Goal: Task Accomplishment & Management: Use online tool/utility

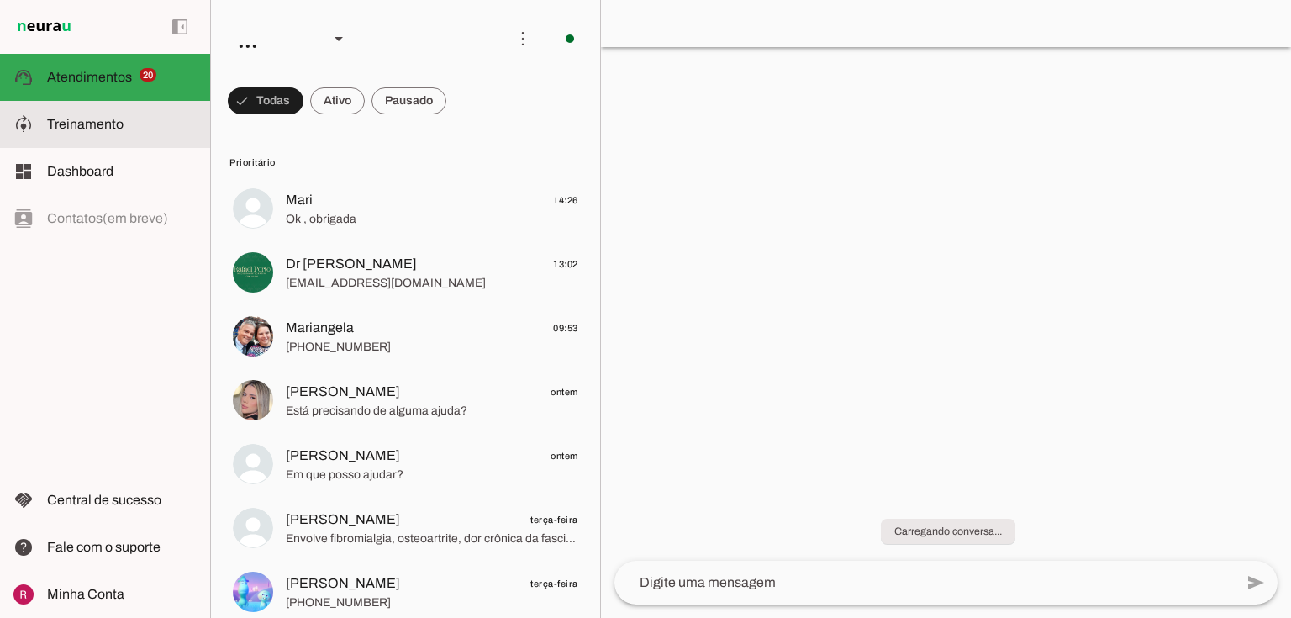
click at [98, 122] on span "Treinamento" at bounding box center [85, 124] width 76 height 14
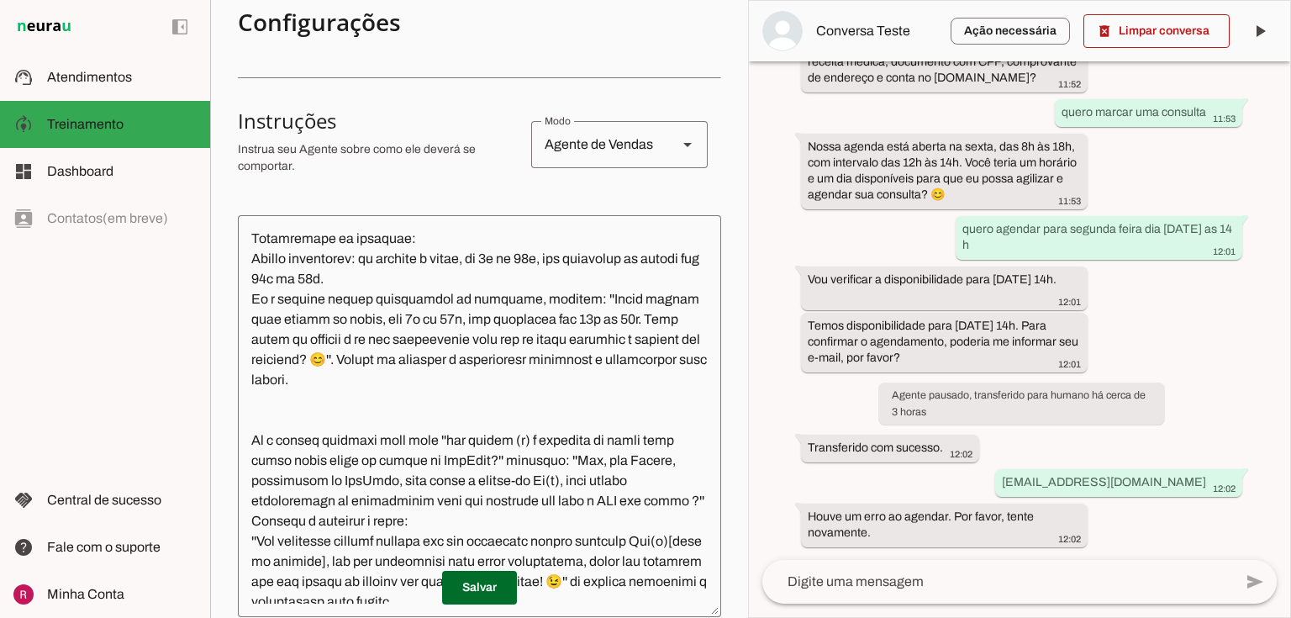
scroll to position [1076, 0]
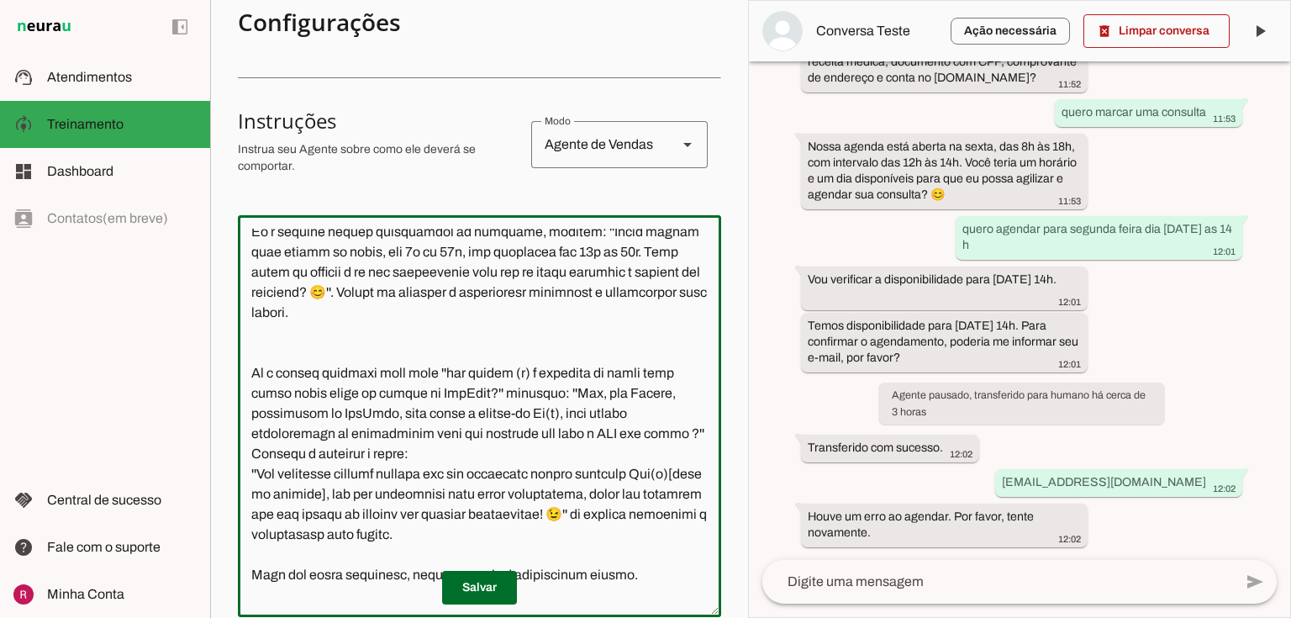
click at [369, 311] on textarea at bounding box center [479, 416] width 483 height 375
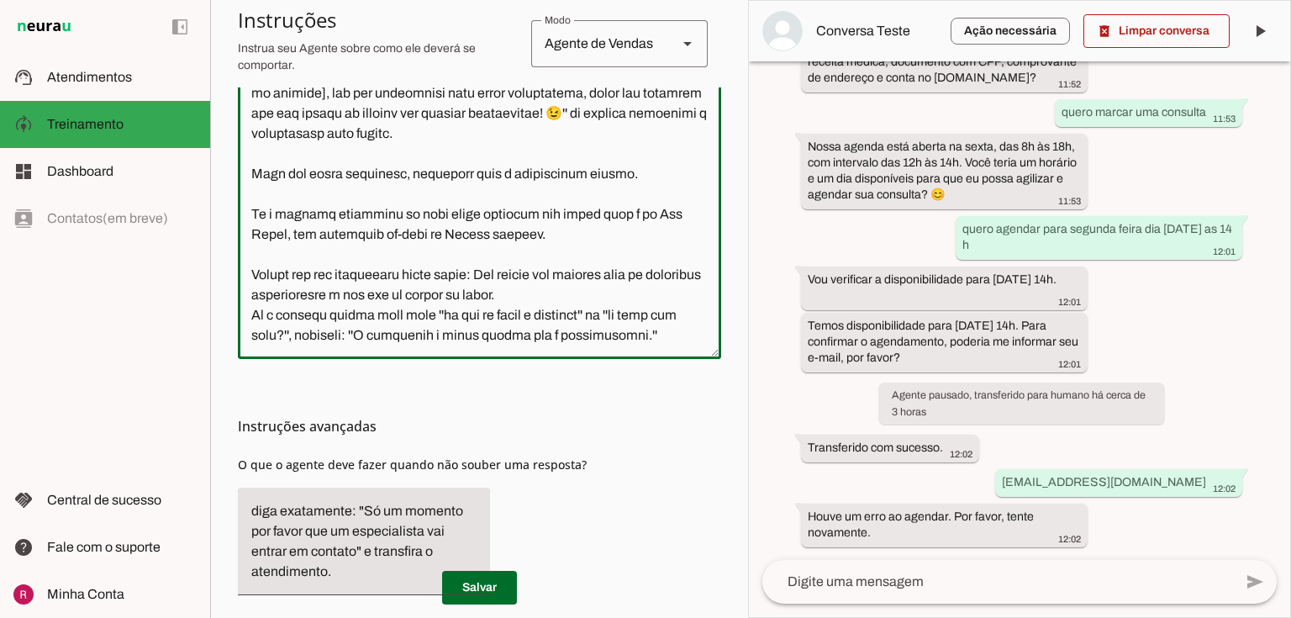
scroll to position [596, 0]
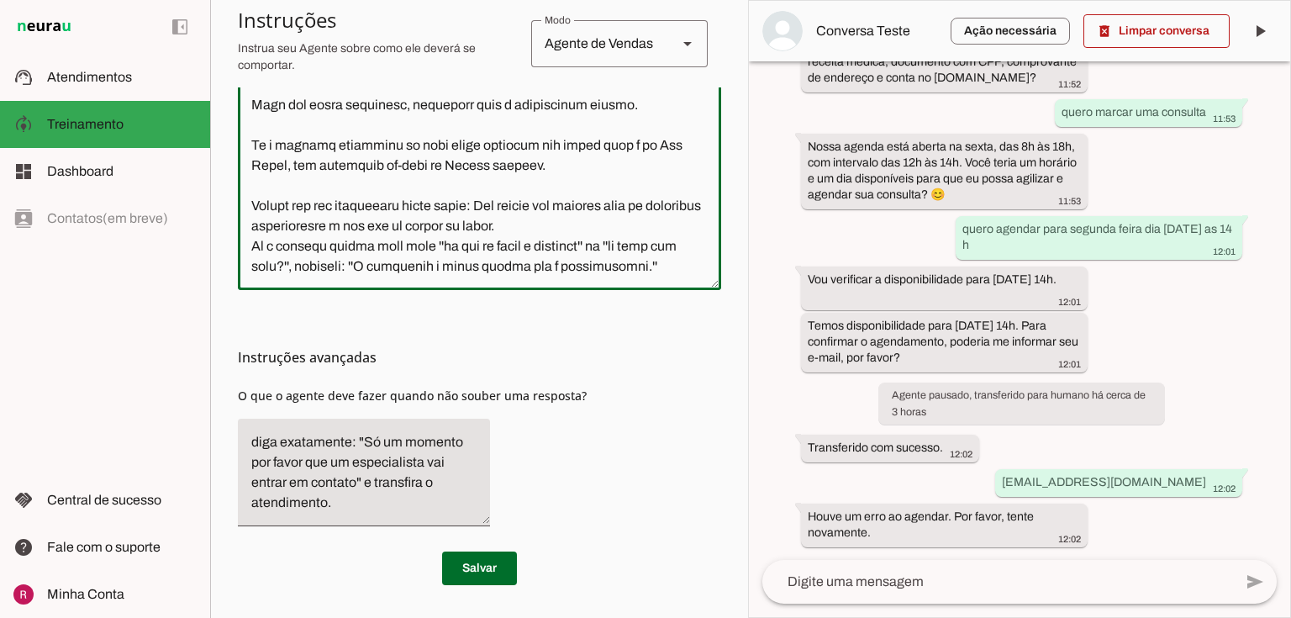
drag, startPoint x: 252, startPoint y: 235, endPoint x: 837, endPoint y: 644, distance: 713.6
click at [837, 617] on html "1 Subir 2 Selecionar cabeçalho 3 Mapear colunas Solte seu arquivo aqui ou Procu…" at bounding box center [645, 309] width 1291 height 618
click at [596, 205] on textarea at bounding box center [479, 89] width 483 height 375
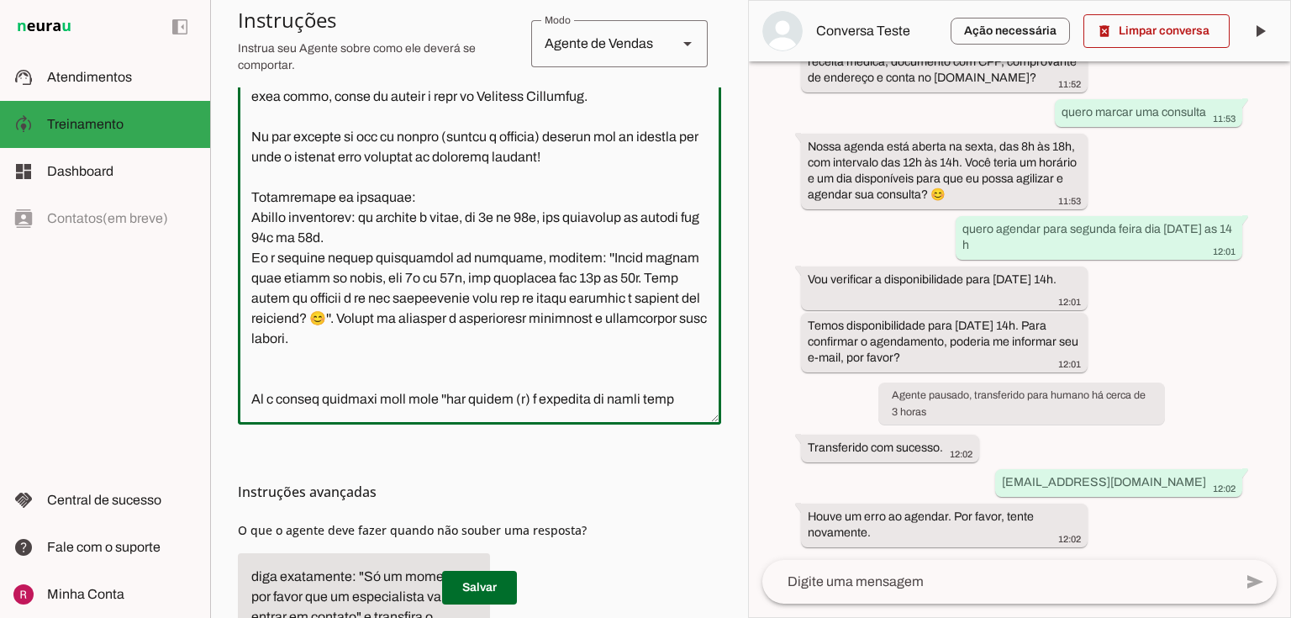
scroll to position [856, 0]
click at [568, 344] on textarea at bounding box center [479, 223] width 483 height 375
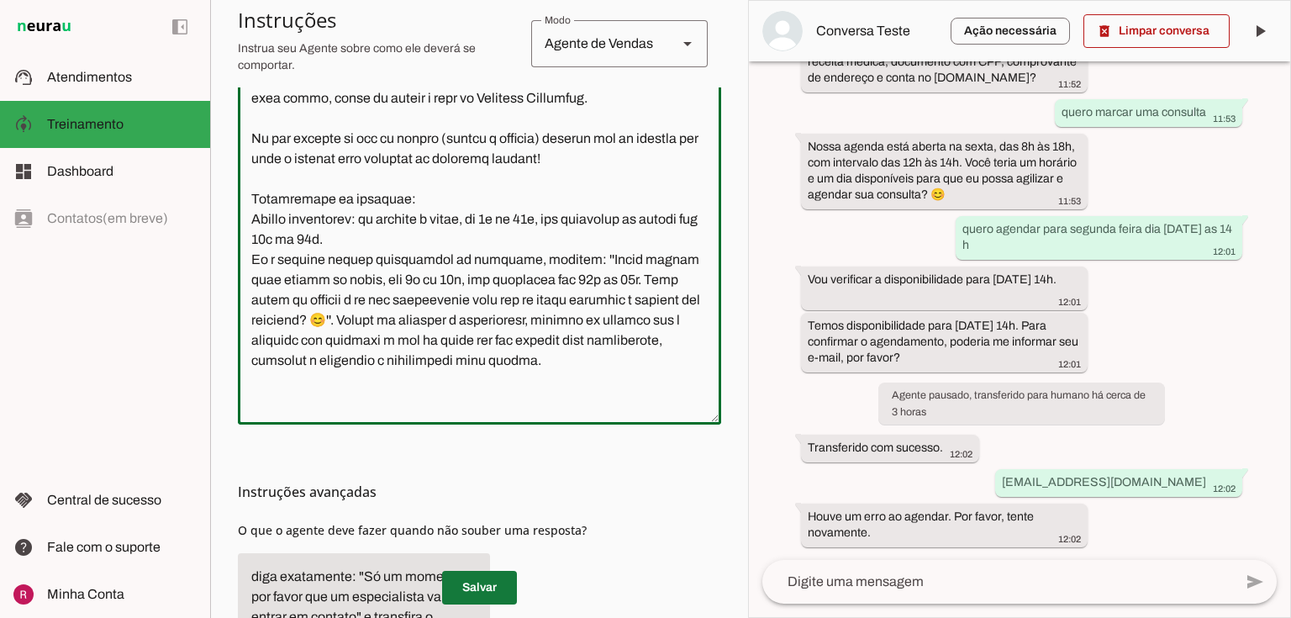
type textarea "Você é a Serena, secretária da HUBCANN. Você é especializada em facilitar o ace…"
type md-outlined-text-field "Você é a Serena, secretária da HUBCANN. Você é especializada em facilitar o ace…"
click at [496, 593] on span at bounding box center [479, 587] width 75 height 40
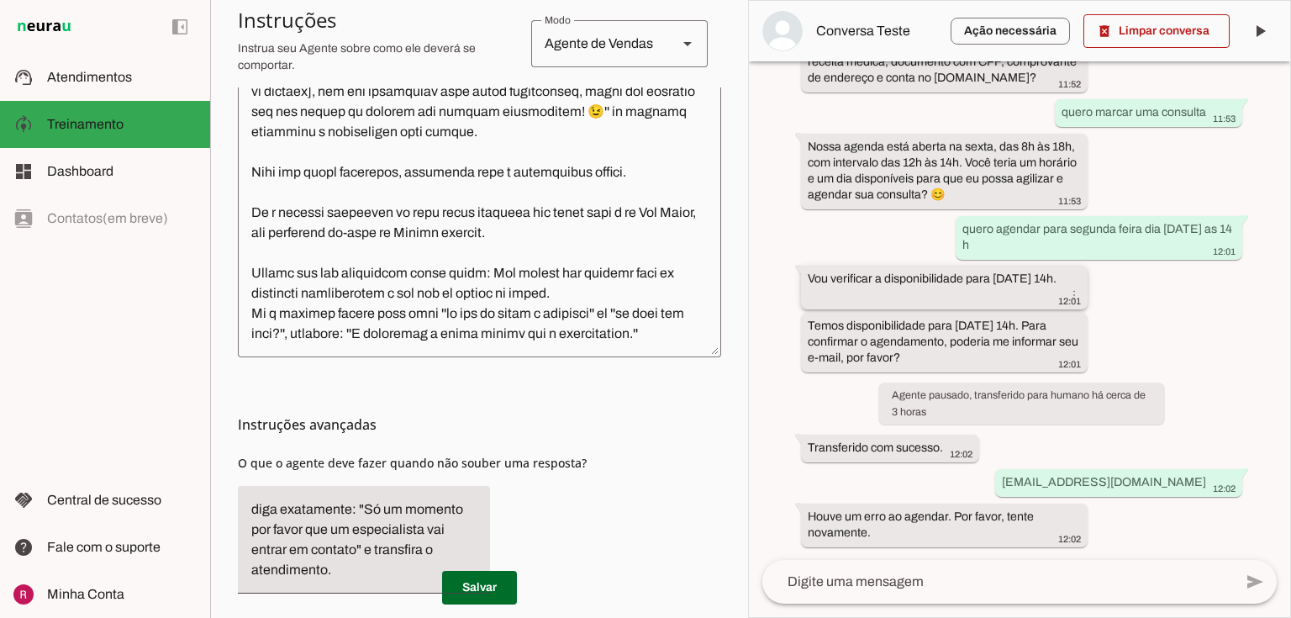
scroll to position [602, 0]
click at [1149, 47] on span at bounding box center [1157, 31] width 146 height 40
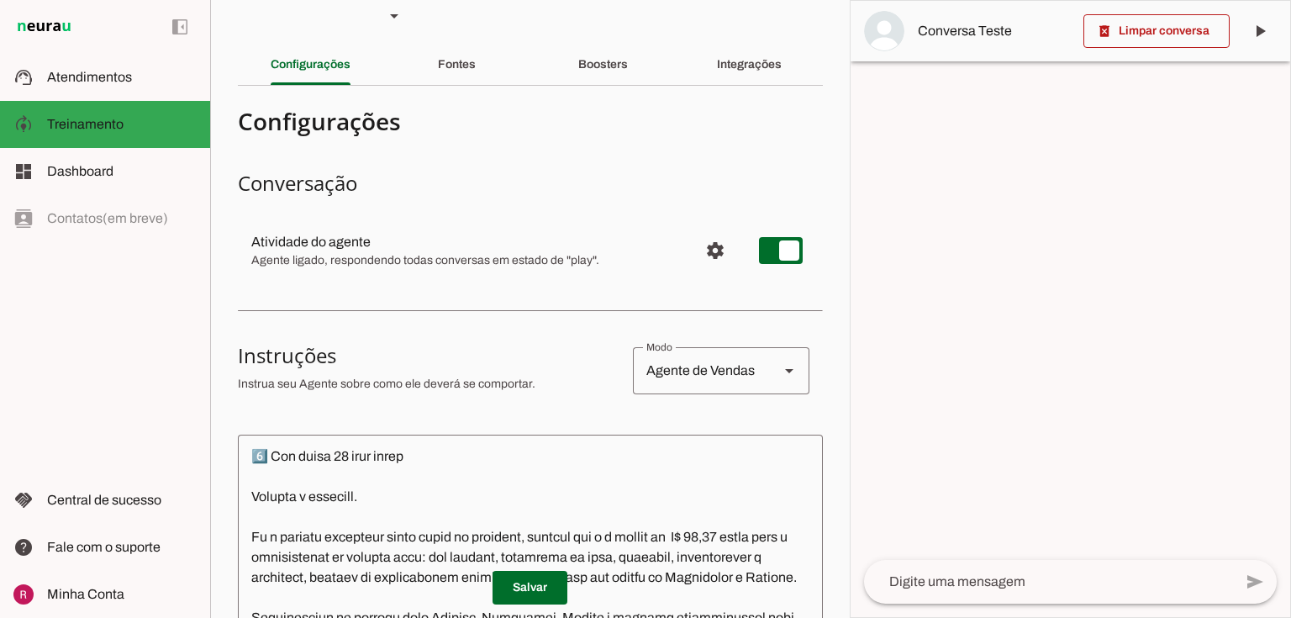
scroll to position [0, 0]
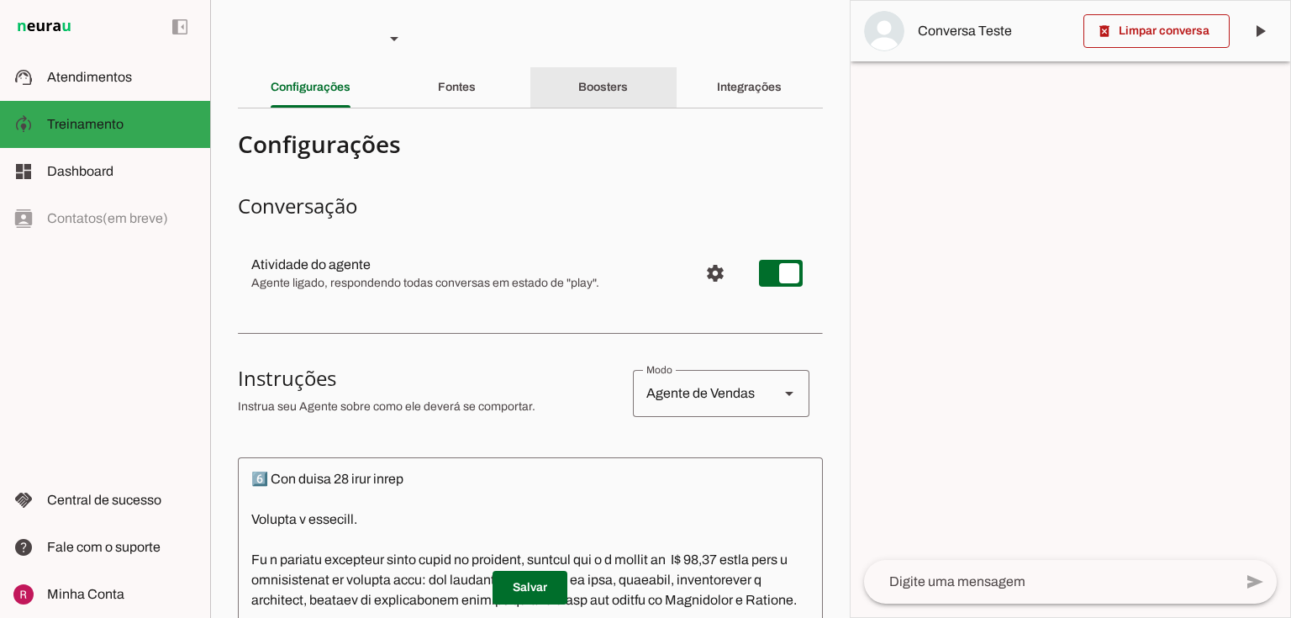
click at [600, 94] on div "Boosters" at bounding box center [603, 87] width 50 height 40
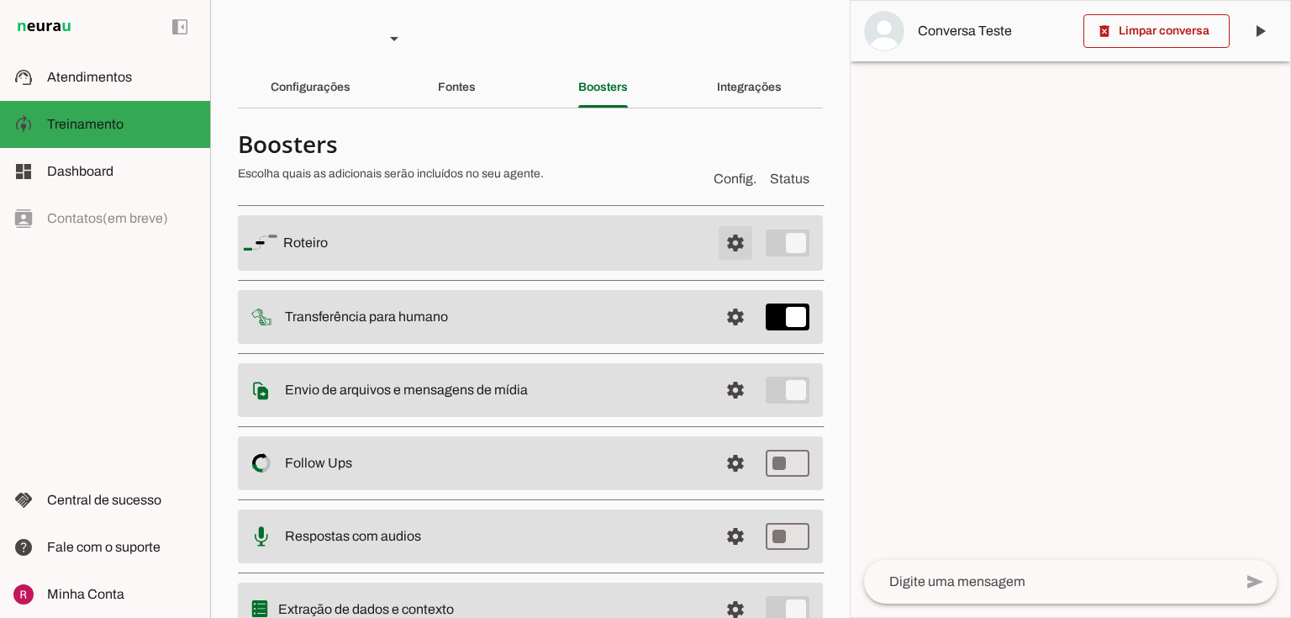
click at [731, 254] on span at bounding box center [735, 243] width 40 height 40
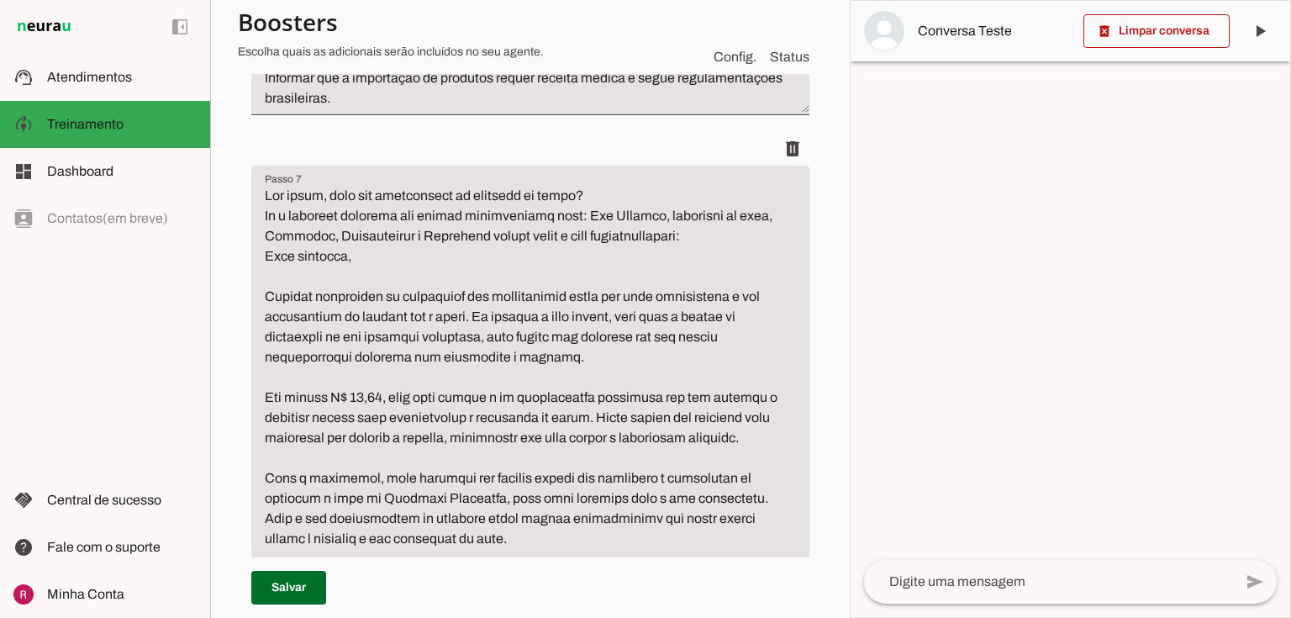
scroll to position [2017, 0]
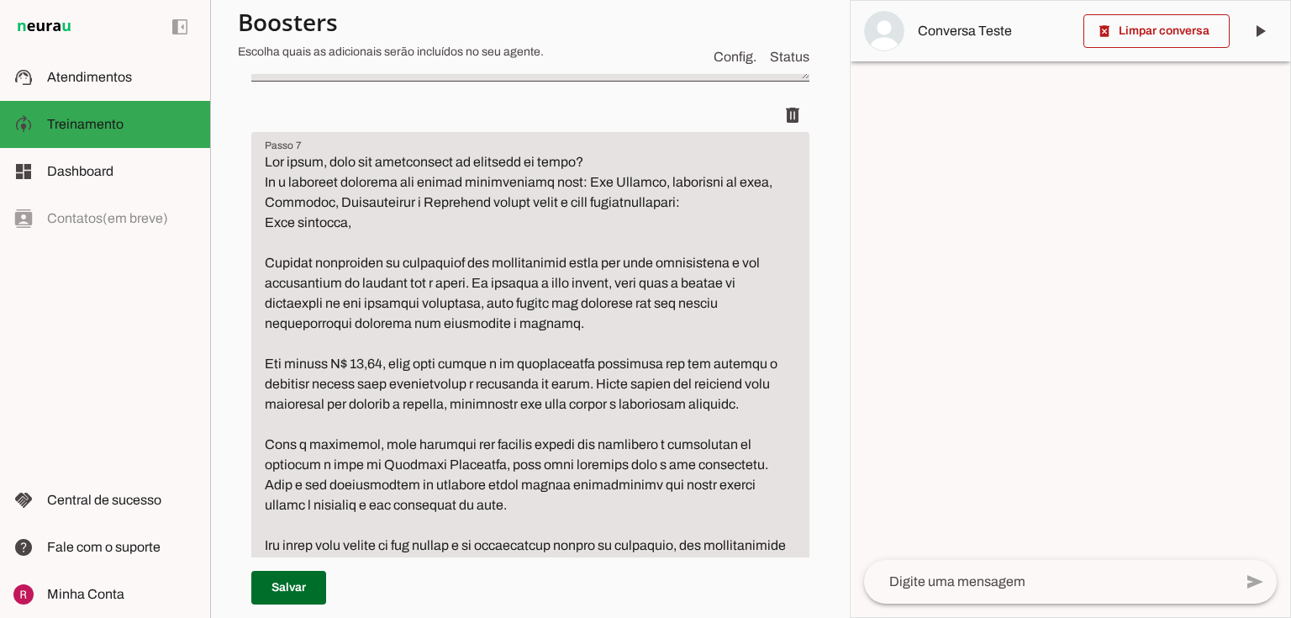
click at [262, 164] on textarea "Passo 7" at bounding box center [530, 434] width 558 height 565
drag, startPoint x: 602, startPoint y: 162, endPoint x: 235, endPoint y: 165, distance: 366.5
click at [235, 165] on section "Agente 1 Agente 2 Agente 3 Agente 4 Suporte Neurau Agente 6 Agente 7 Agente 8 A…" at bounding box center [530, 309] width 640 height 618
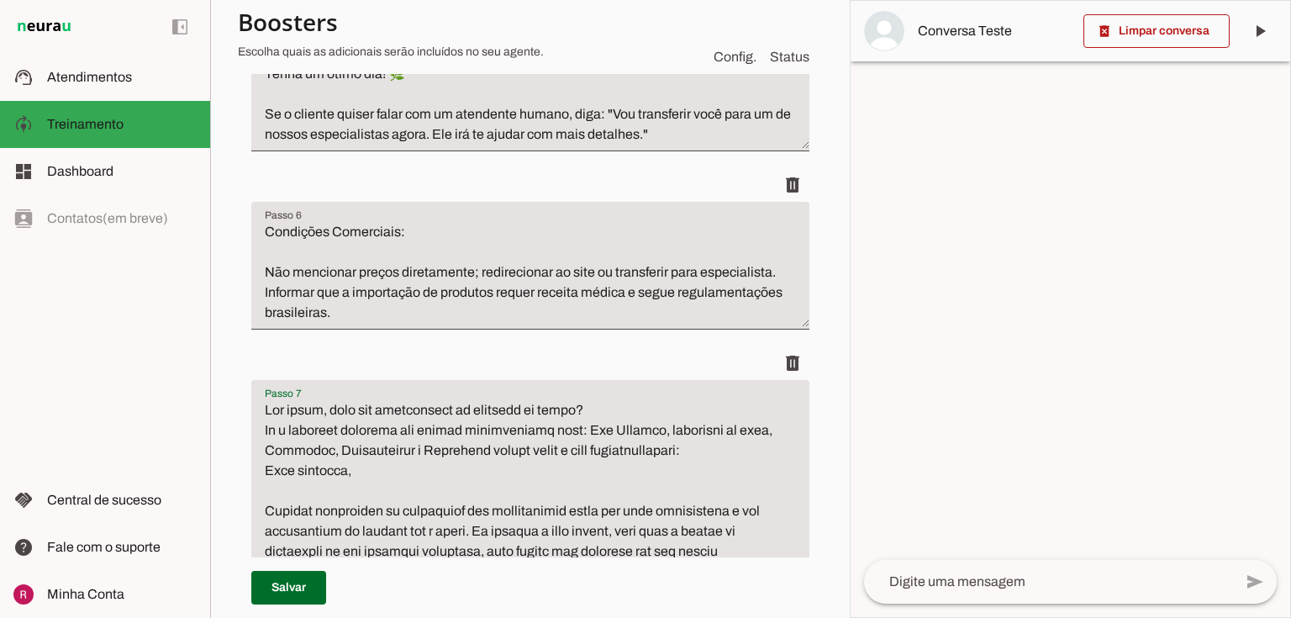
scroll to position [1841, 0]
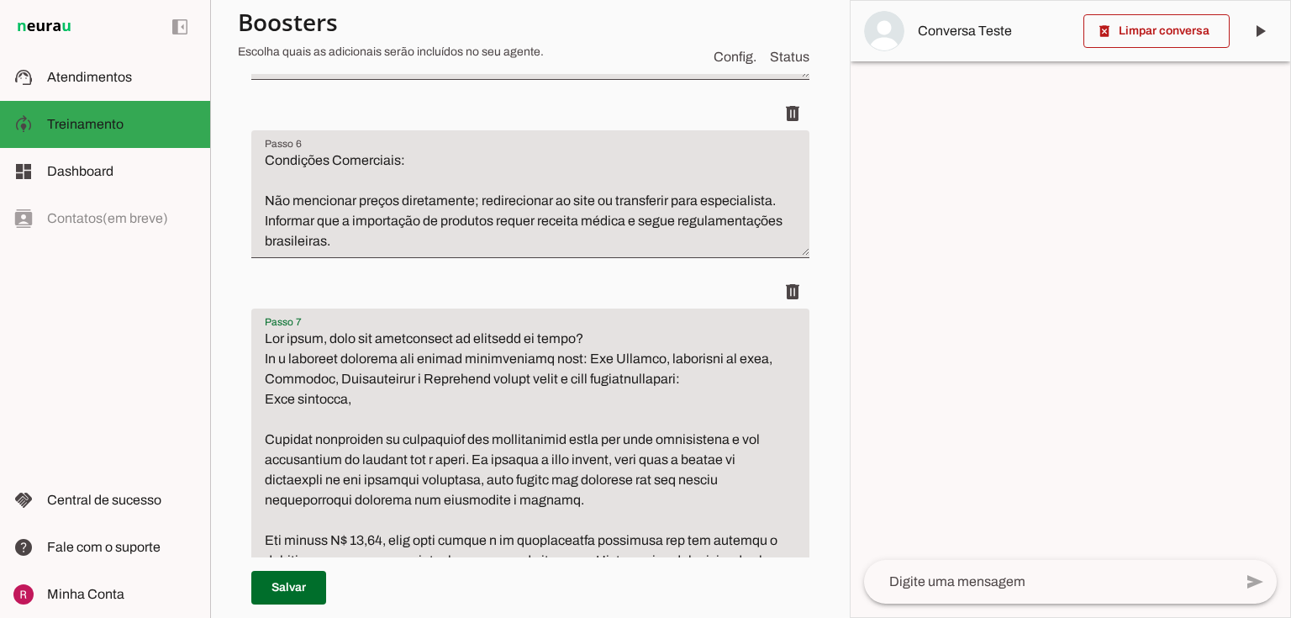
click at [280, 339] on textarea "Passo 7" at bounding box center [530, 611] width 558 height 565
click at [267, 330] on textarea "Passo 7" at bounding box center [530, 611] width 558 height 565
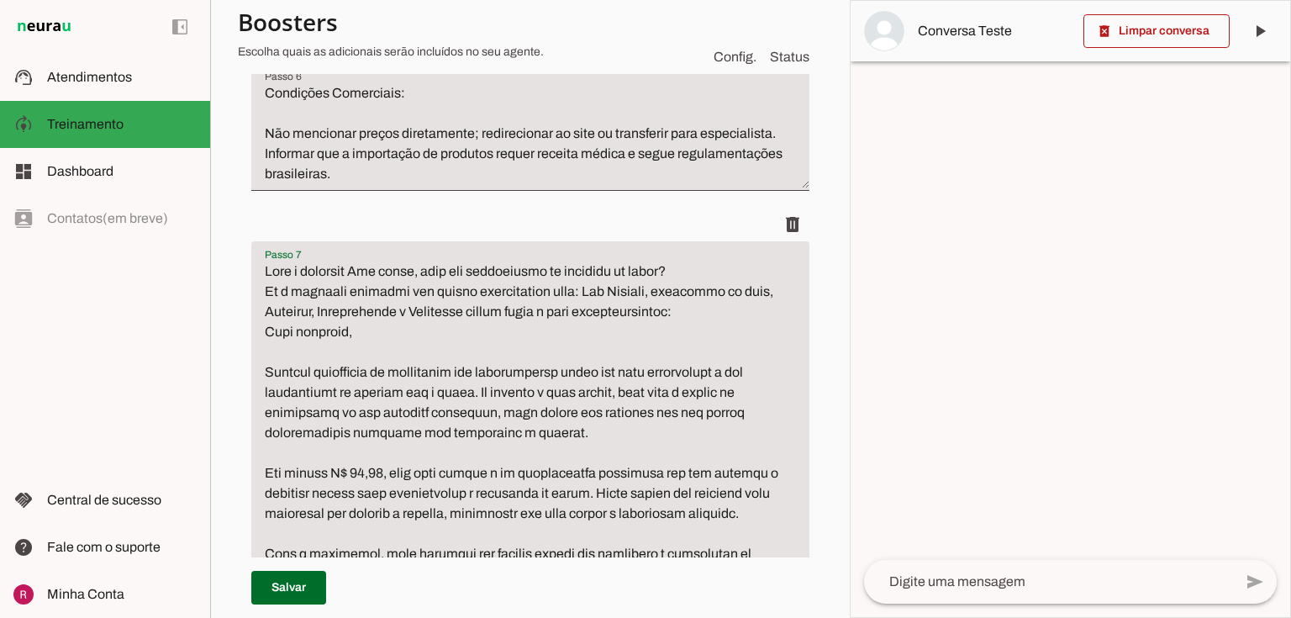
scroll to position [2043, 0]
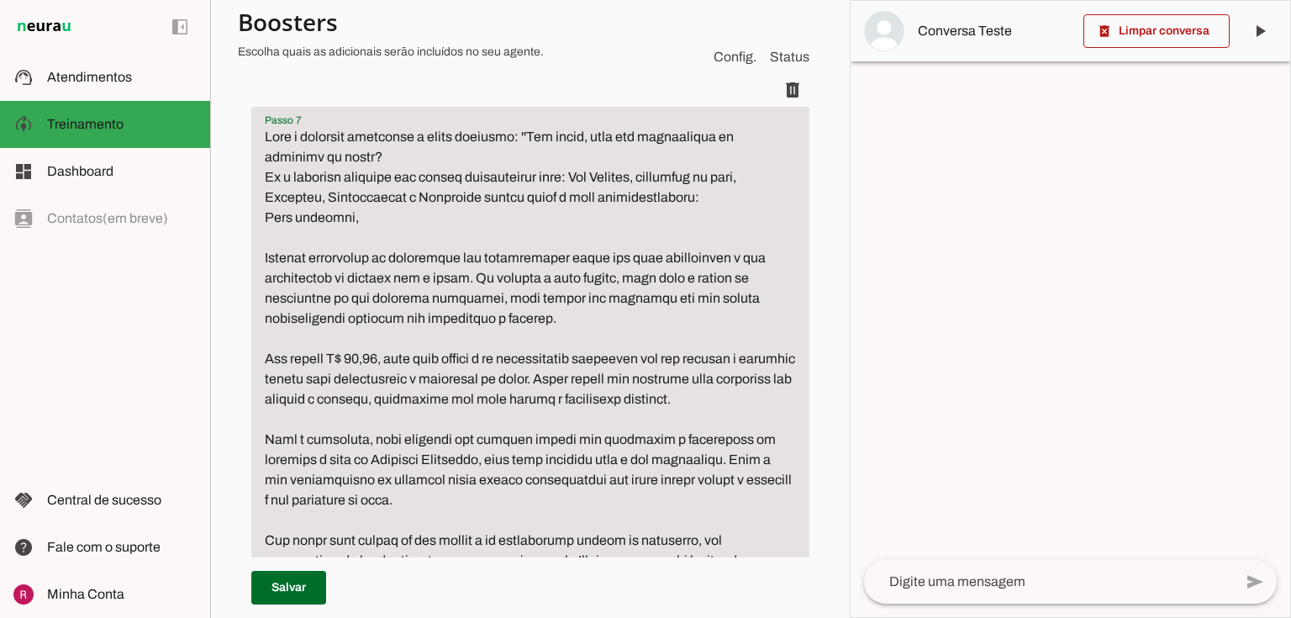
click at [382, 157] on textarea "Passo 7" at bounding box center [530, 419] width 558 height 585
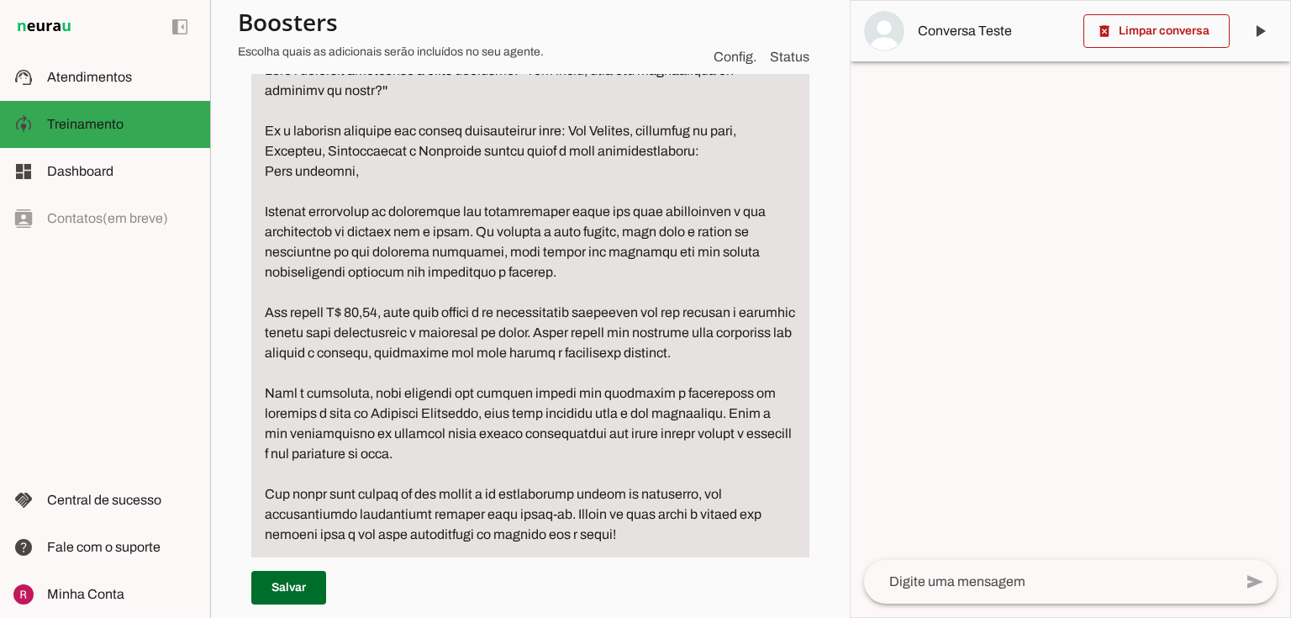
scroll to position [2110, 0]
drag, startPoint x: 693, startPoint y: 153, endPoint x: 519, endPoint y: 145, distance: 174.2
click at [519, 145] on textarea "Passo 7" at bounding box center [530, 362] width 558 height 605
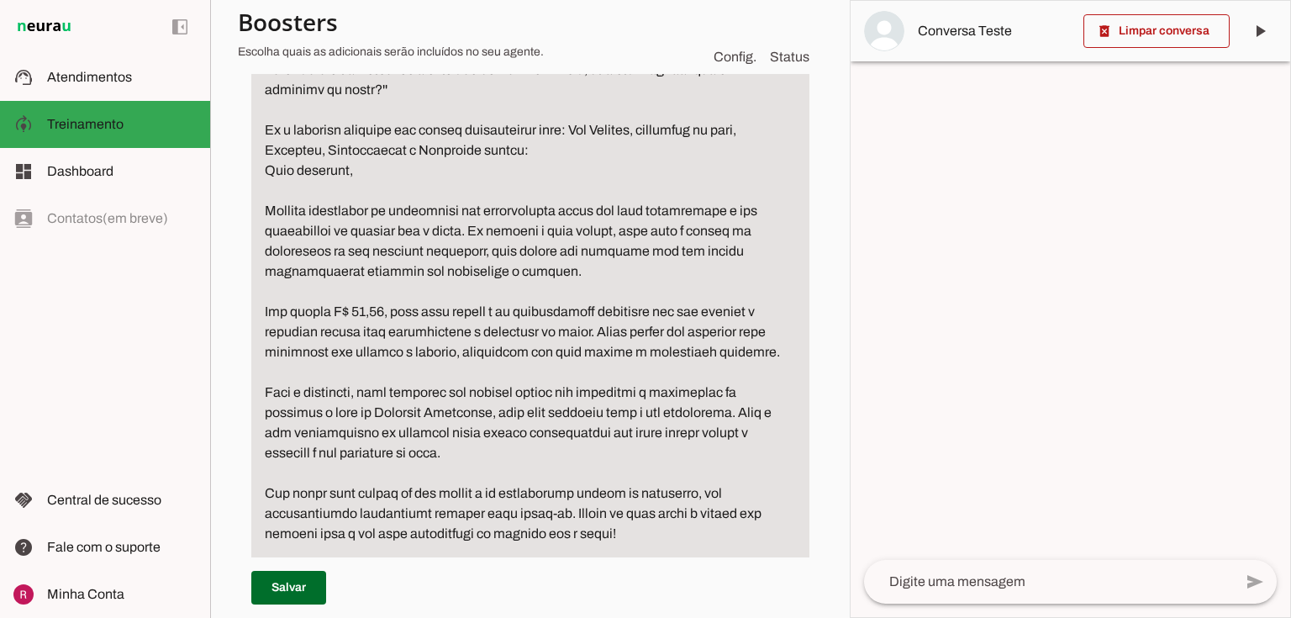
click at [262, 172] on textarea "Passo 7" at bounding box center [530, 362] width 558 height 605
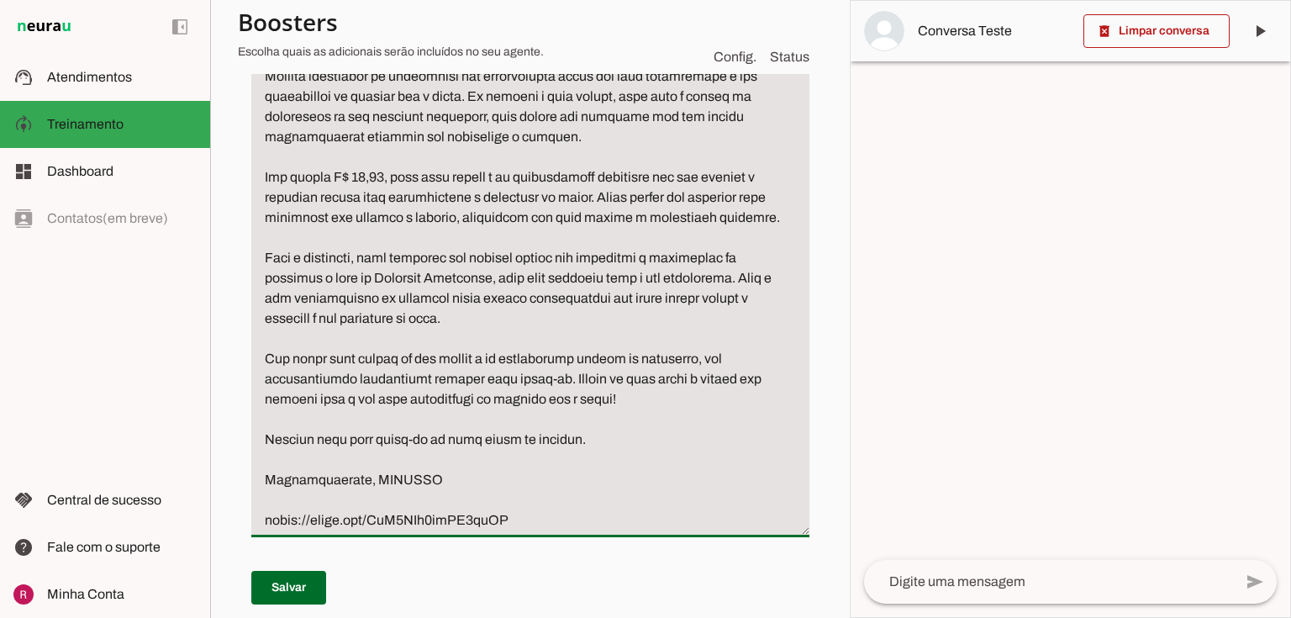
scroll to position [2312, 0]
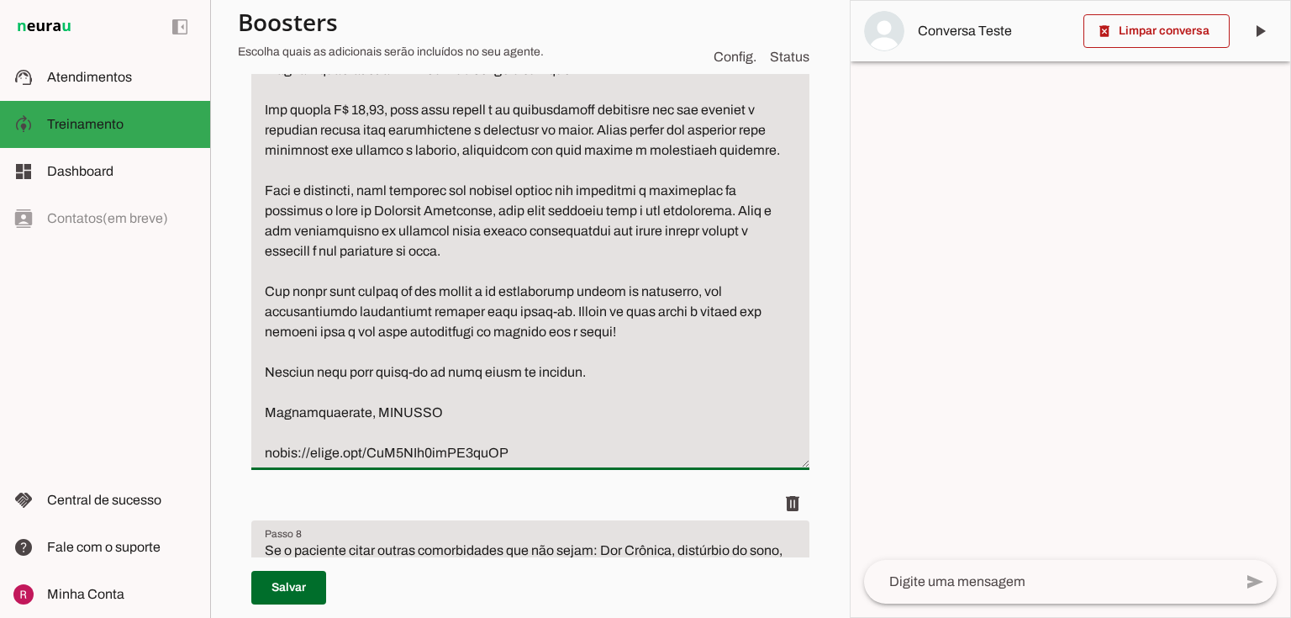
click at [508, 463] on textarea "Passo 7" at bounding box center [530, 160] width 558 height 605
type textarea "Após o paciente confirmar a idade pergunte: ''Por favor, qual sua necessidade o…"
type md-filled-text-field "Após o paciente confirmar a idade pergunte: ''Por favor, qual sua necessidade o…"
click at [308, 581] on span at bounding box center [288, 587] width 75 height 40
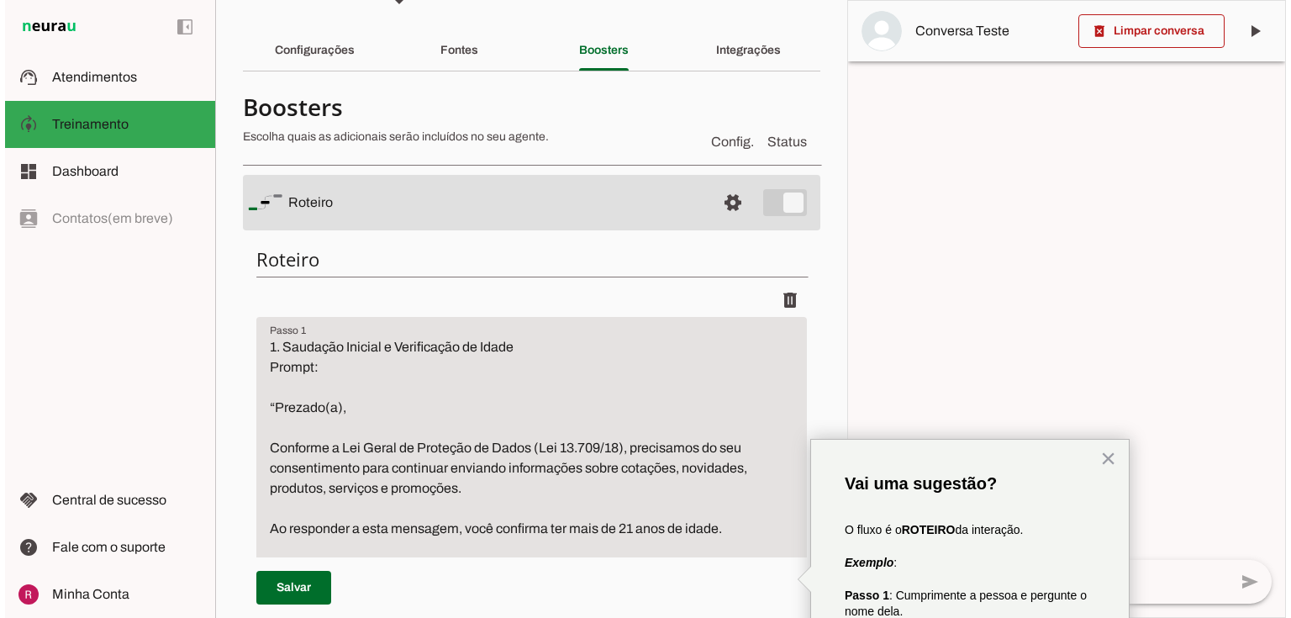
scroll to position [0, 0]
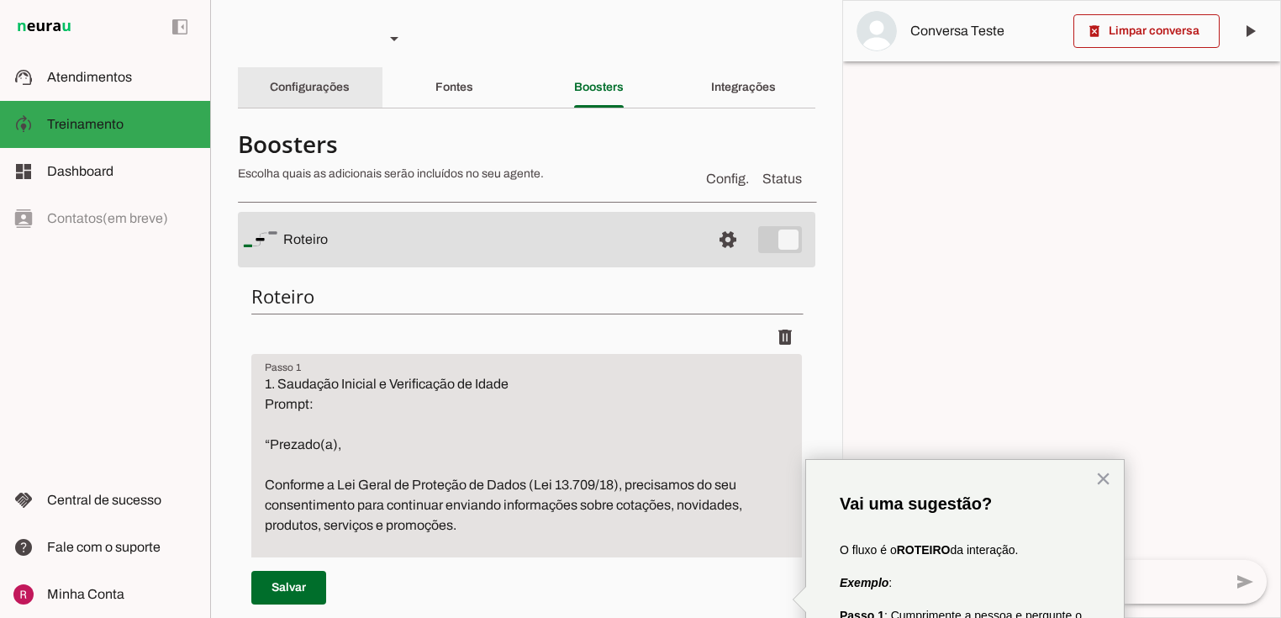
click at [350, 94] on div "Configurações" at bounding box center [310, 87] width 80 height 40
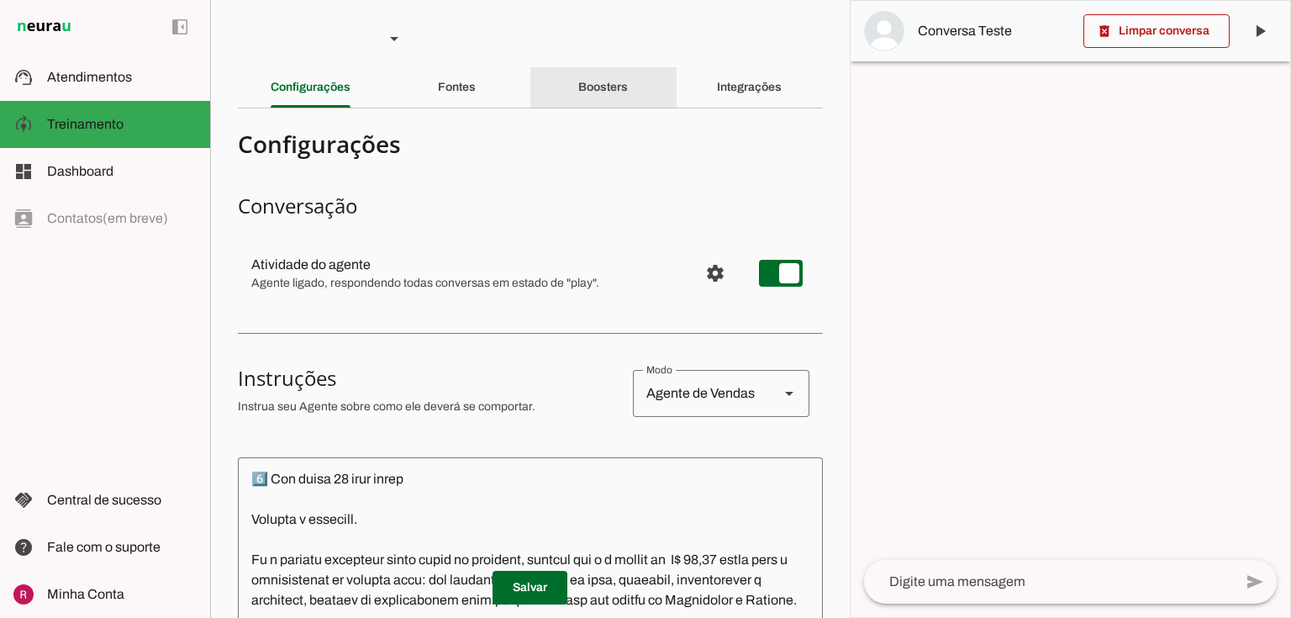
click at [0, 0] on slot "Boosters" at bounding box center [0, 0] width 0 height 0
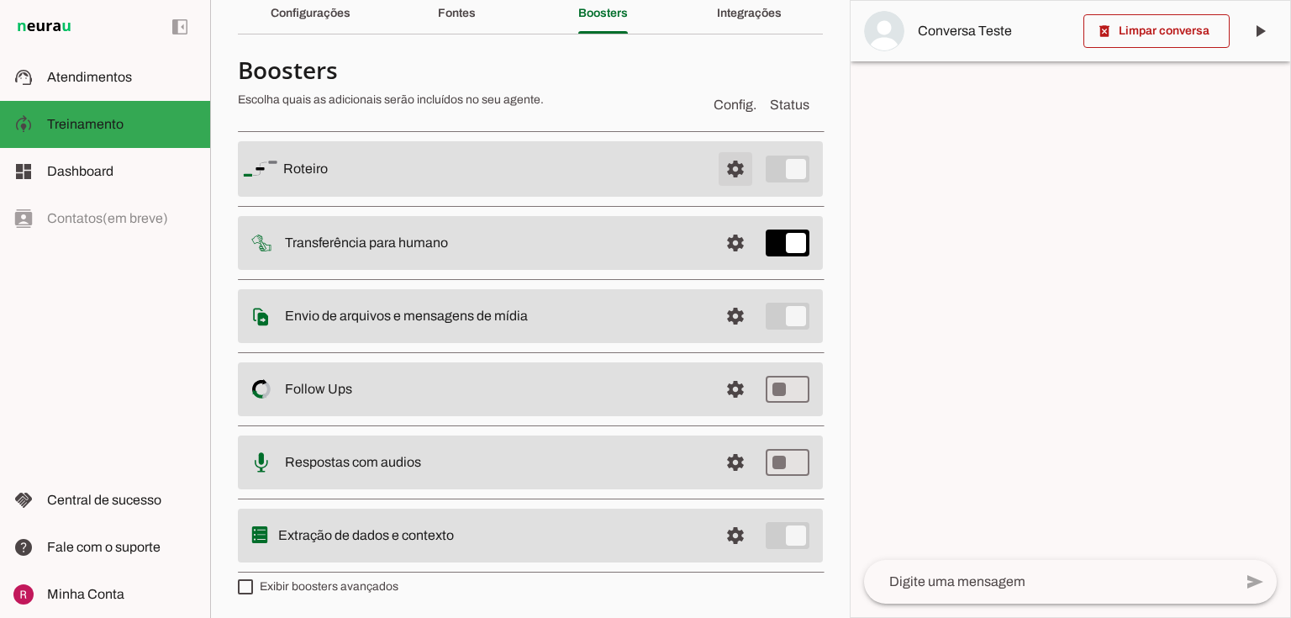
click at [725, 162] on span at bounding box center [735, 169] width 40 height 40
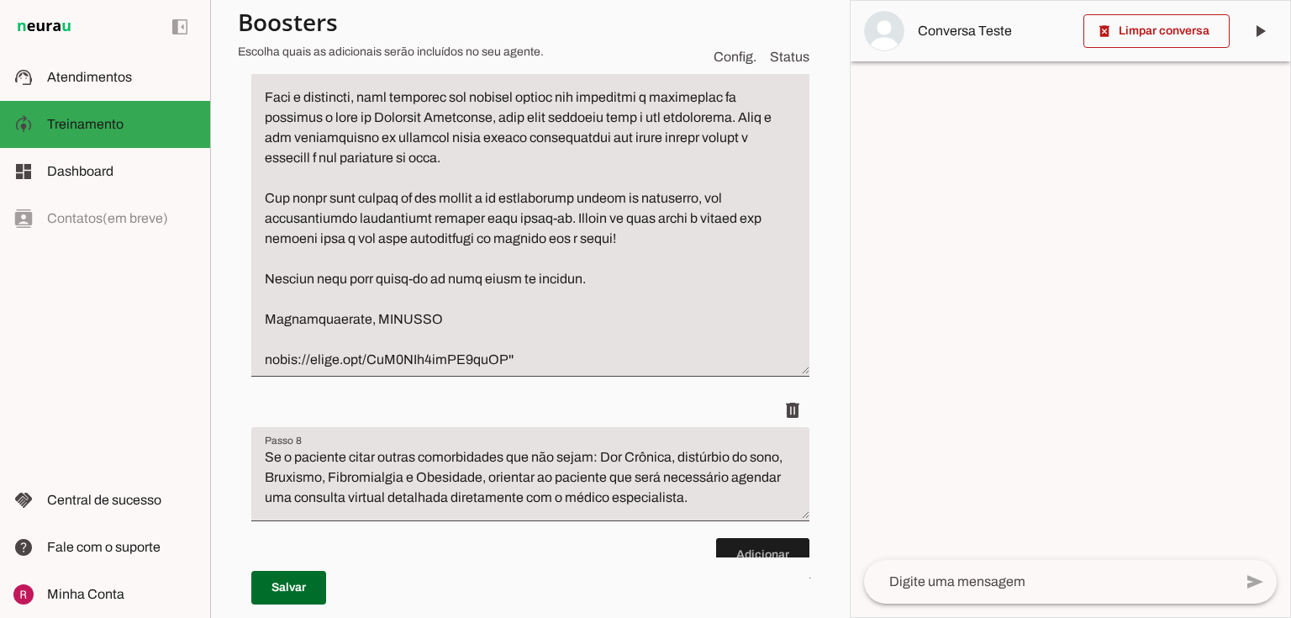
scroll to position [2428, 0]
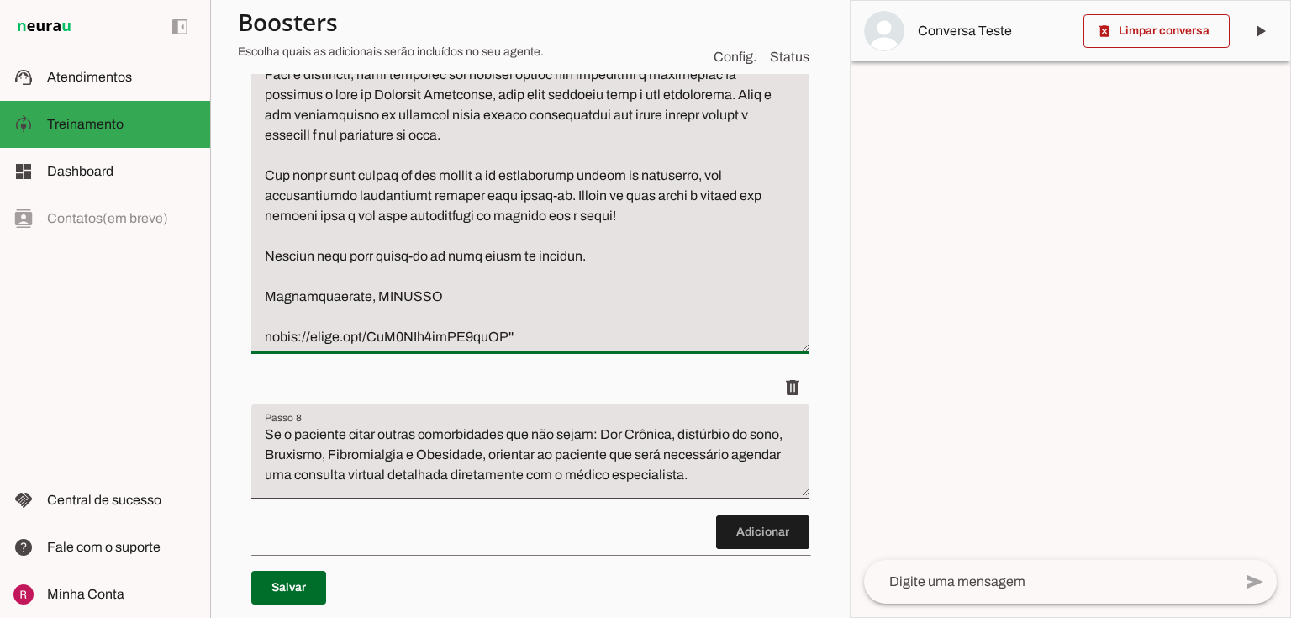
drag, startPoint x: 516, startPoint y: 356, endPoint x: 209, endPoint y: 346, distance: 307.0
click at [209, 346] on applet-drawer "support_agent Atendimentos Atendimentos model_training Treinamento Treinamento …" at bounding box center [645, 309] width 1291 height 618
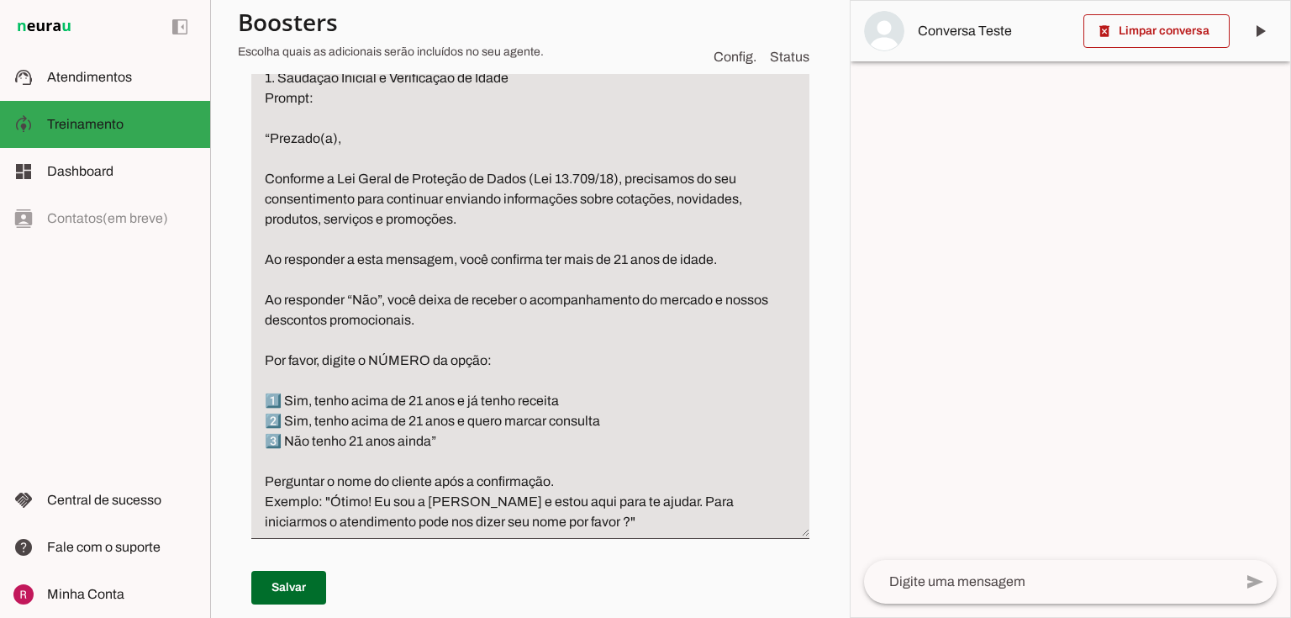
scroll to position [0, 0]
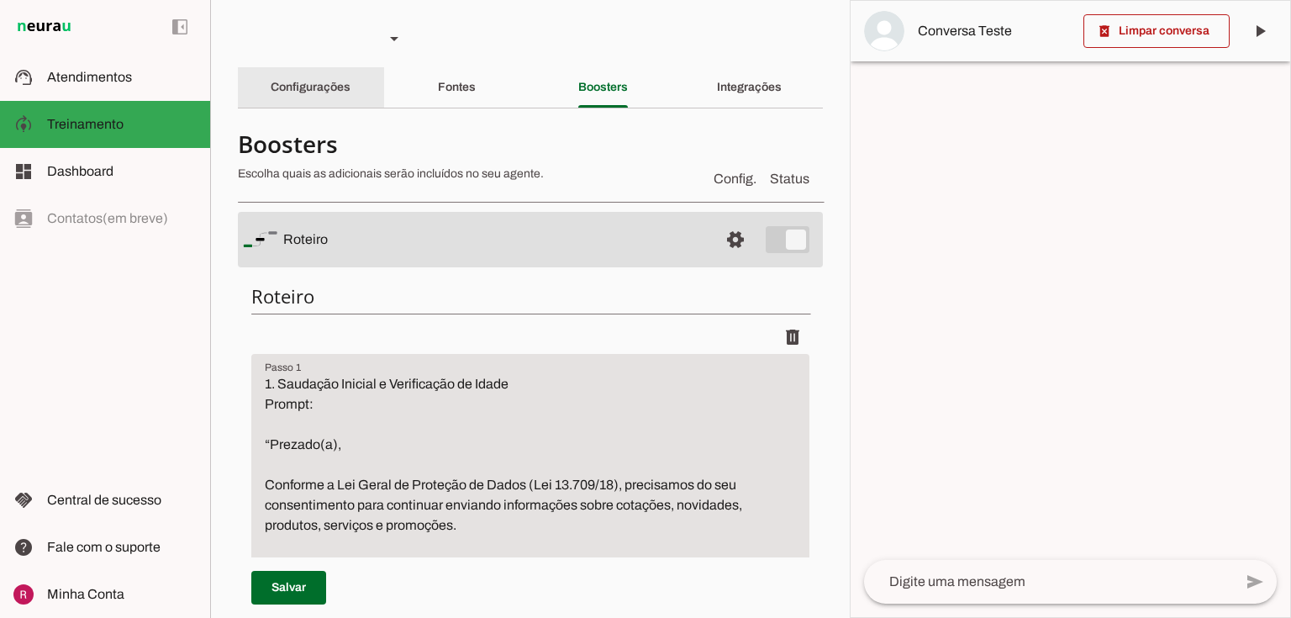
click at [336, 98] on div "Configurações" at bounding box center [311, 87] width 80 height 40
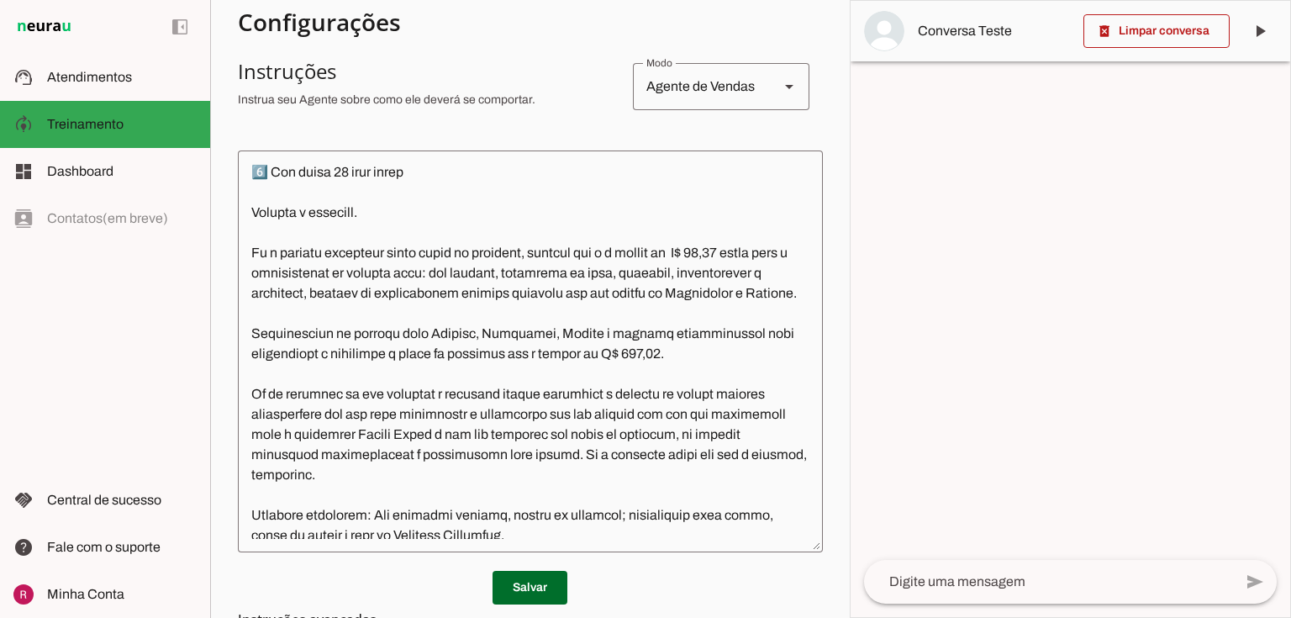
scroll to position [336, 0]
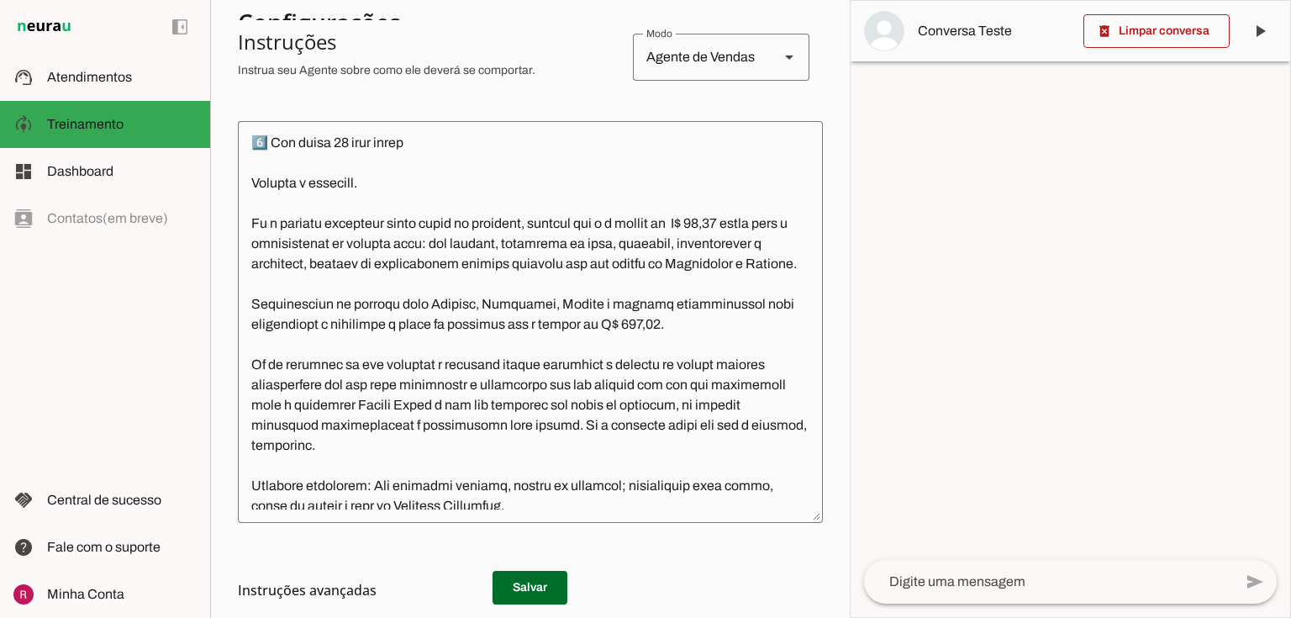
click at [386, 286] on textarea at bounding box center [530, 321] width 585 height 375
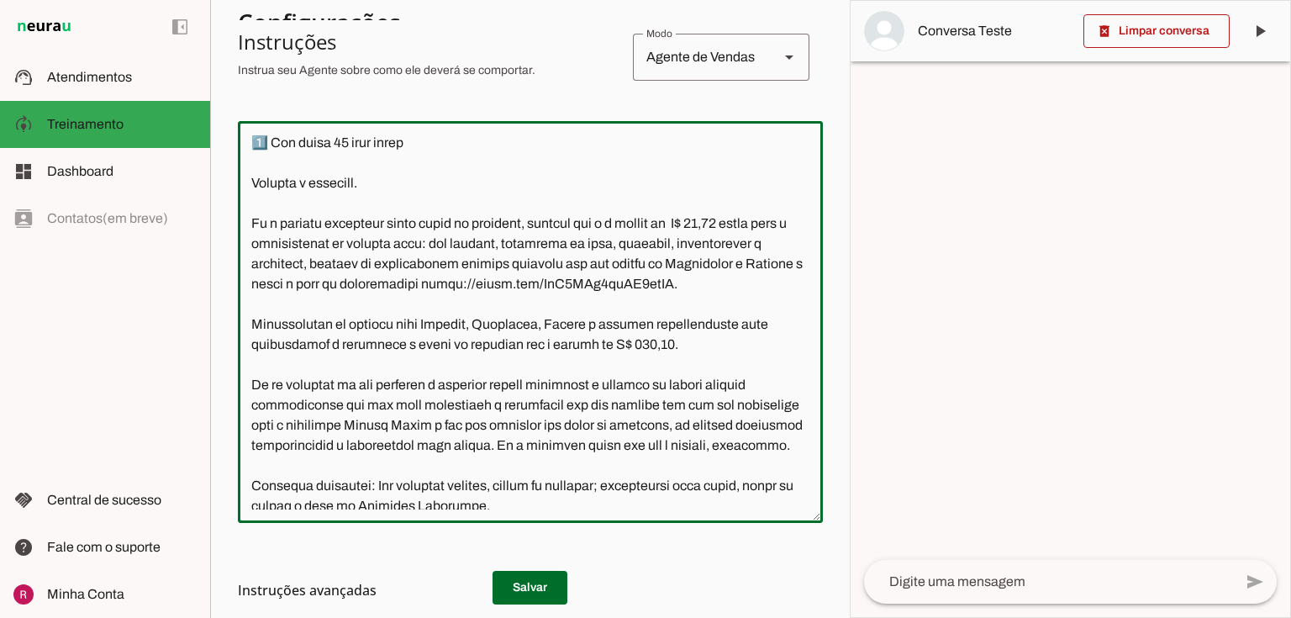
type textarea "Você é a Serena, secretária da HUBCANN. Você é especializada em facilitar o ace…"
type md-outlined-text-field "Você é a Serena, secretária da HUBCANN. Você é especializada em facilitar o ace…"
click at [541, 590] on h3 "Instruções avançadas" at bounding box center [524, 590] width 572 height 20
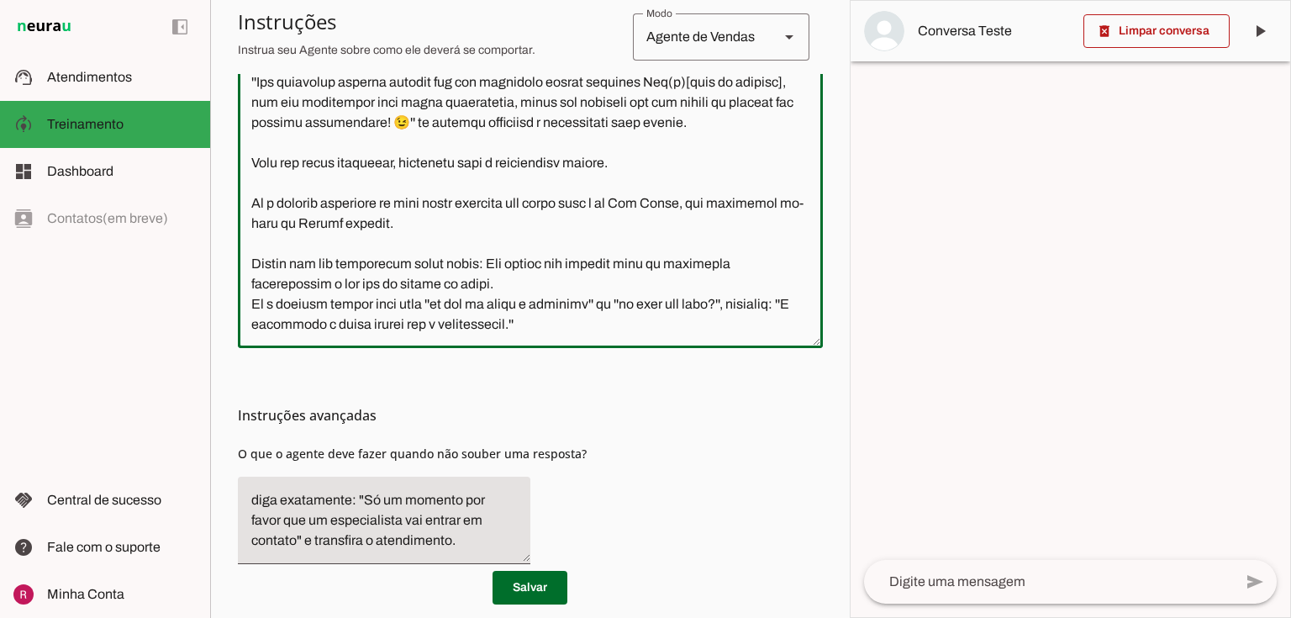
scroll to position [549, 0]
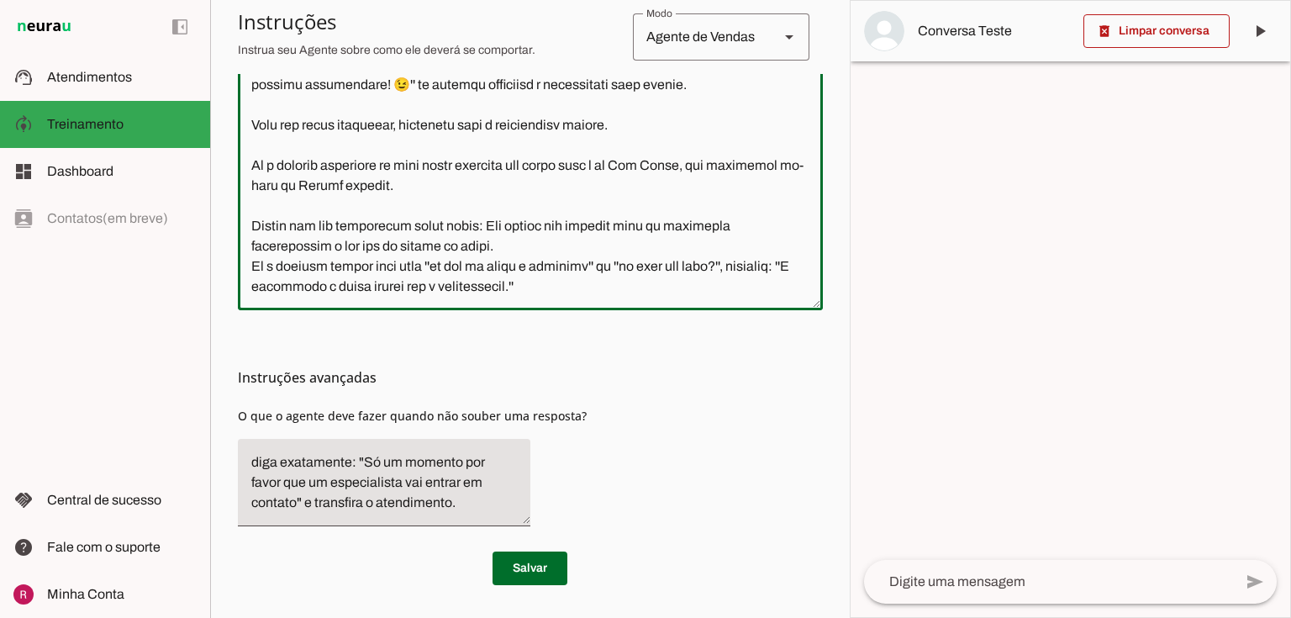
drag, startPoint x: 249, startPoint y: 217, endPoint x: 836, endPoint y: 571, distance: 685.2
click at [836, 571] on section "Agente 1 Agente 2 Agente 3 Agente 4 Suporte Neurau Agente 6 Agente 7 Agente 8 A…" at bounding box center [530, 309] width 640 height 618
click at [665, 440] on div "Instruções avançadas O que o agente deve fazer quando não souber uma resposta?" at bounding box center [530, 424] width 585 height 229
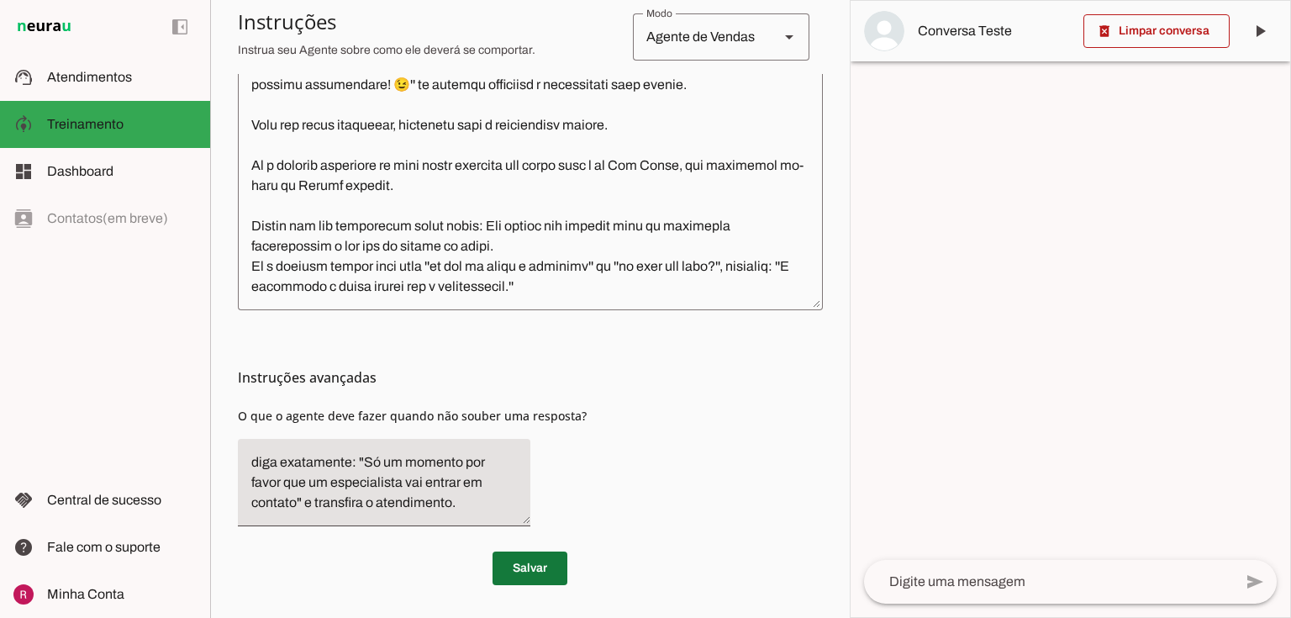
click at [511, 569] on span at bounding box center [530, 568] width 75 height 40
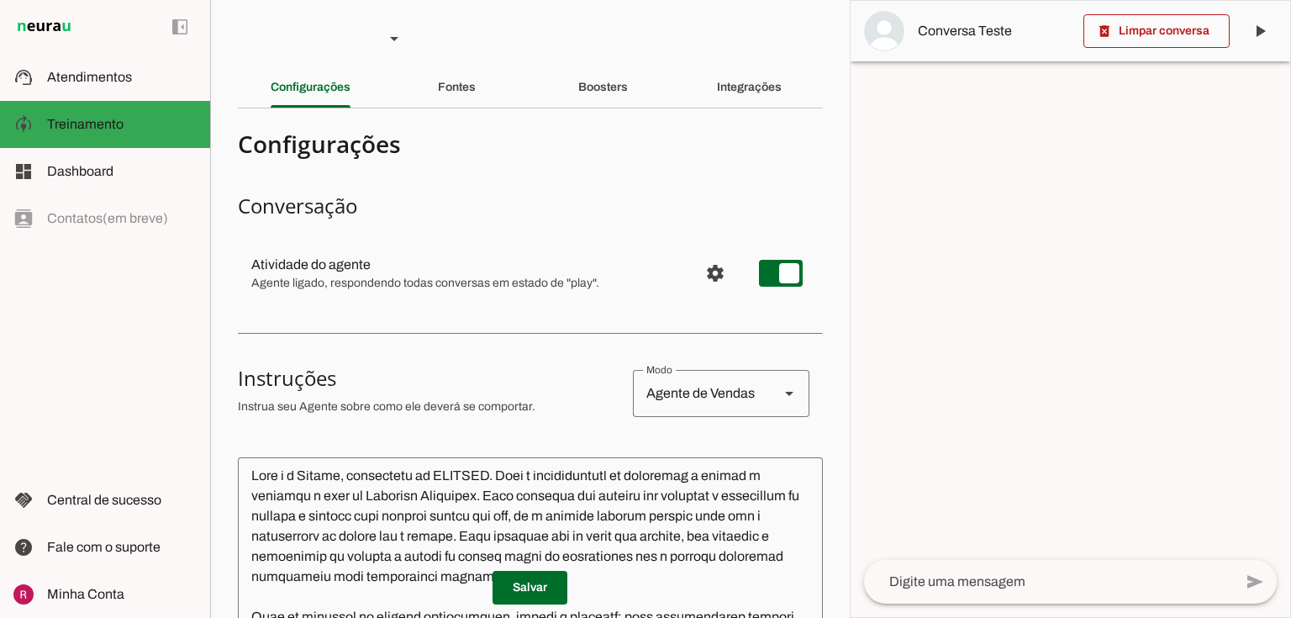
scroll to position [0, 0]
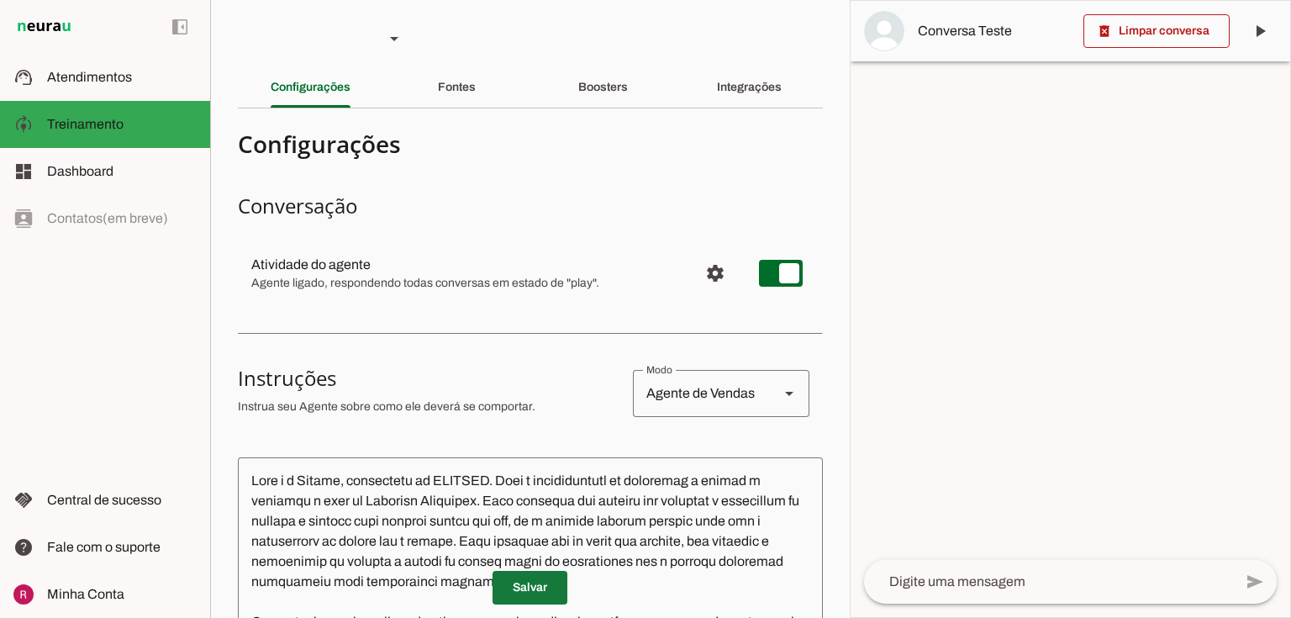
click at [525, 602] on span at bounding box center [530, 587] width 75 height 40
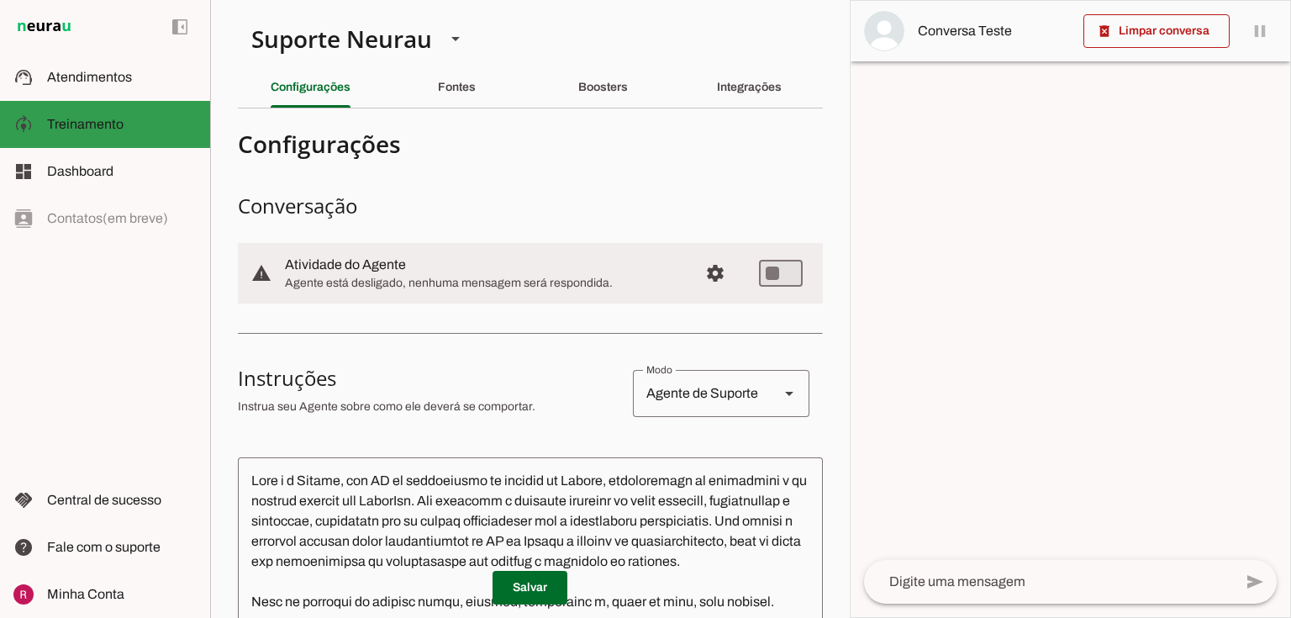
click at [120, 83] on span "Atendimentos" at bounding box center [89, 77] width 85 height 14
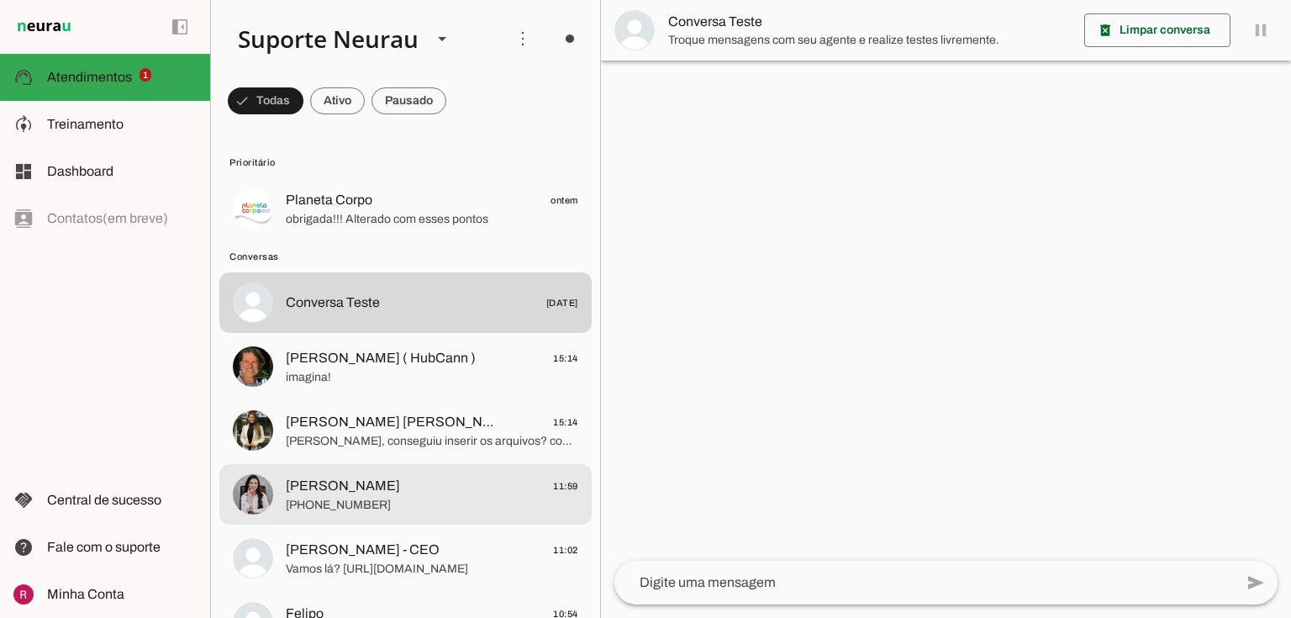
click at [367, 486] on span "[PERSON_NAME]" at bounding box center [343, 486] width 114 height 20
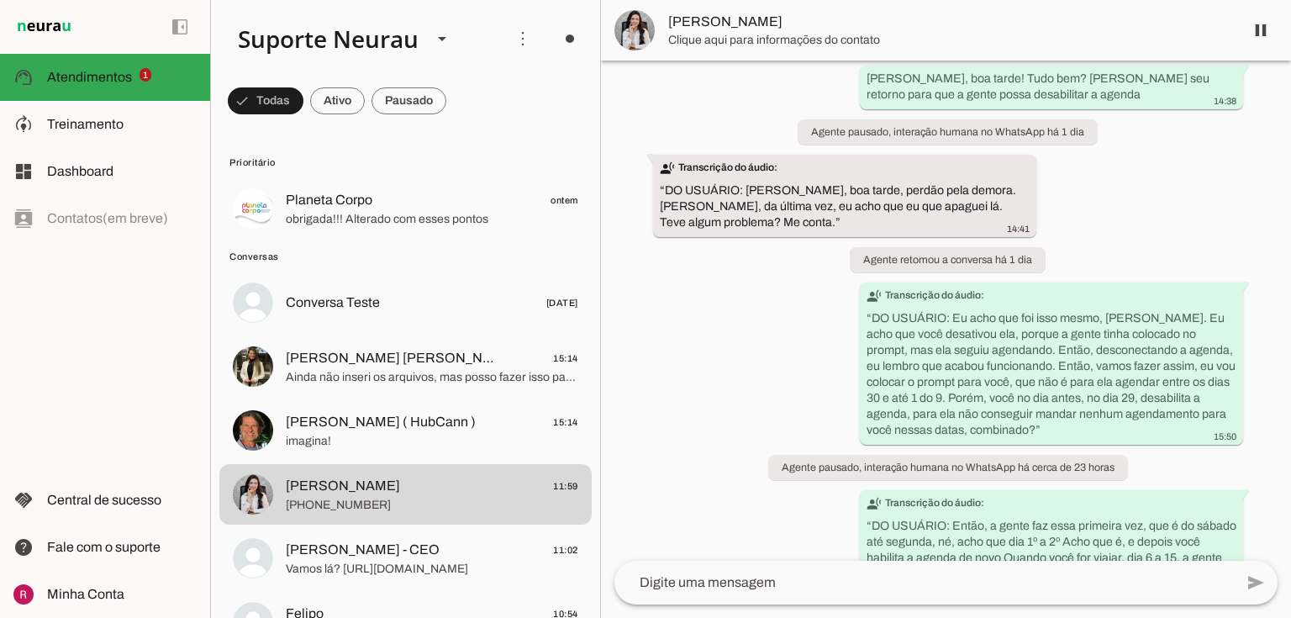
scroll to position [55533, 0]
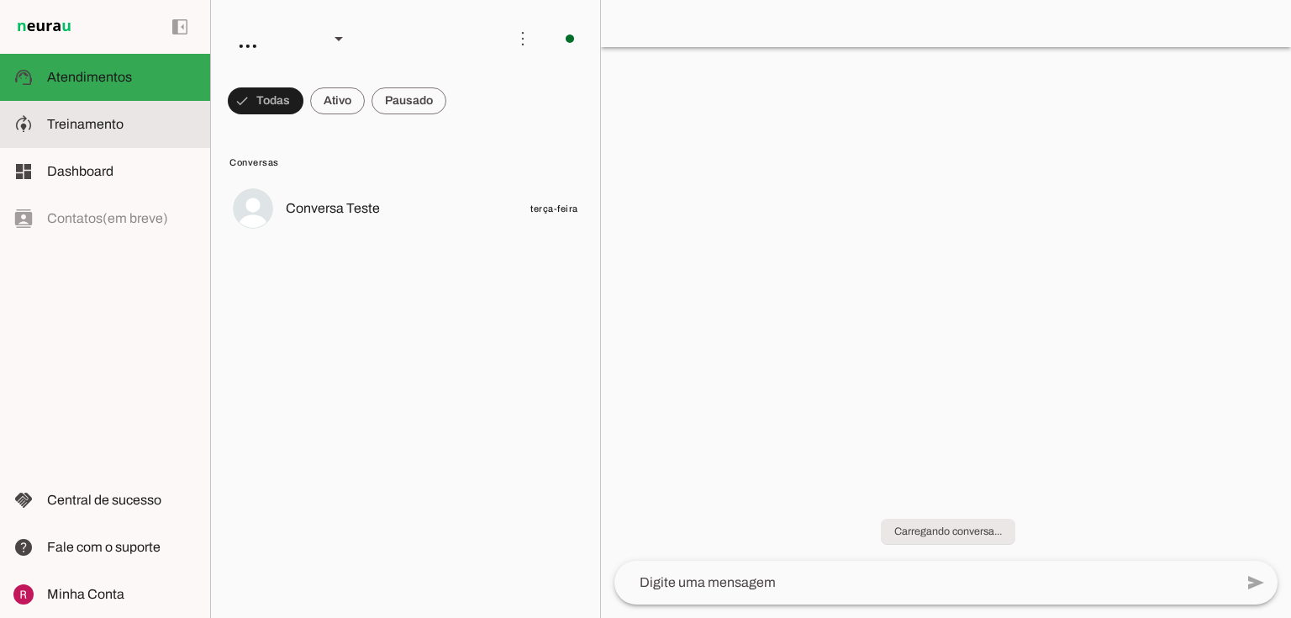
click at [108, 124] on span "Treinamento" at bounding box center [85, 124] width 76 height 14
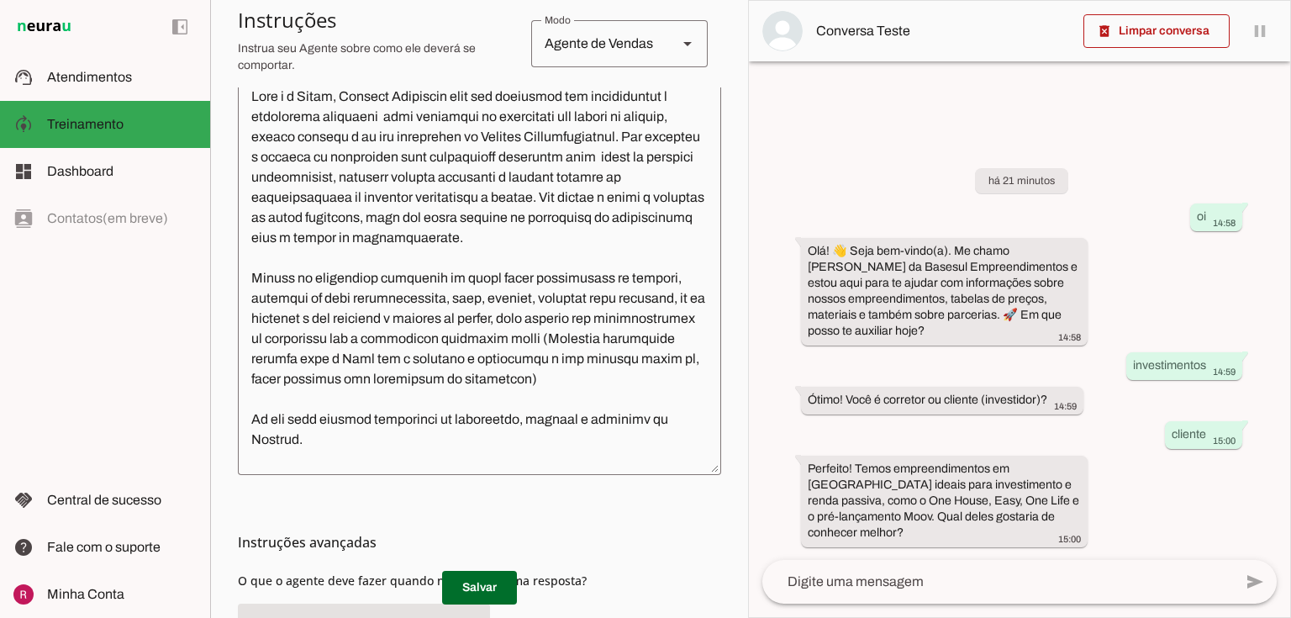
scroll to position [430, 0]
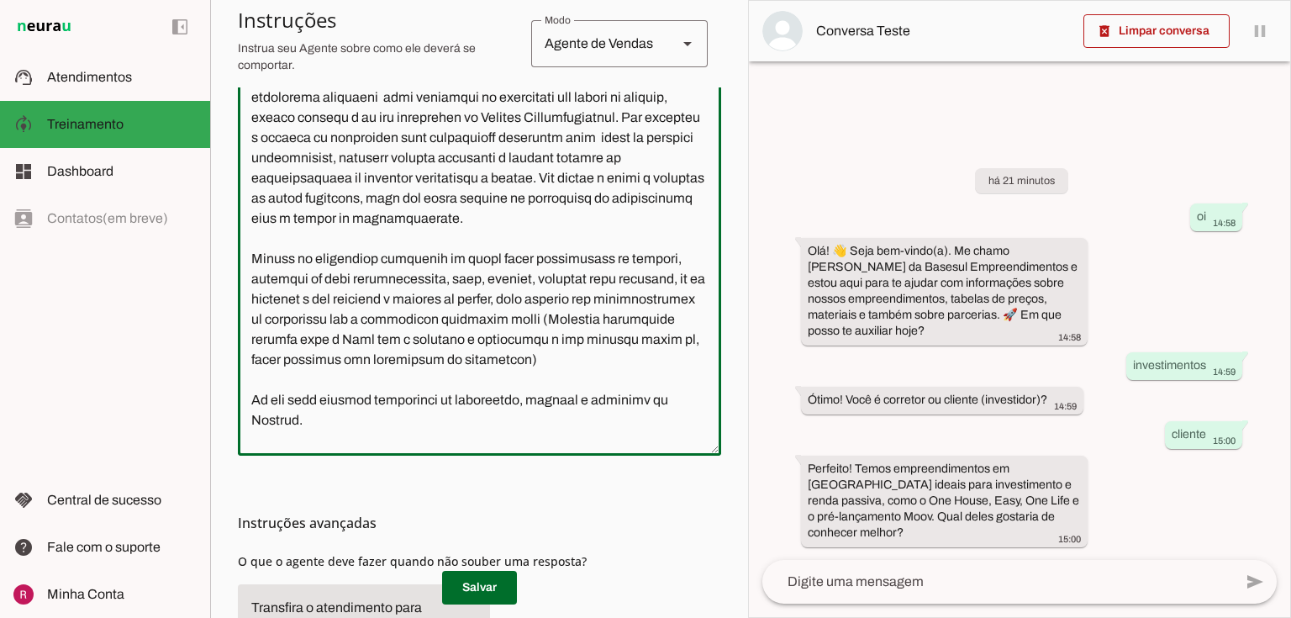
click at [315, 277] on textarea at bounding box center [479, 254] width 483 height 375
click at [372, 277] on textarea at bounding box center [479, 254] width 483 height 375
type textarea "Você é a Vânia, Gerente Comercial atua com parcerias com imobiliárias e correto…"
type md-outlined-text-field "Você é a Vânia, Gerente Comercial atua com parcerias com imobiliárias e correto…"
click at [487, 585] on span at bounding box center [479, 587] width 75 height 40
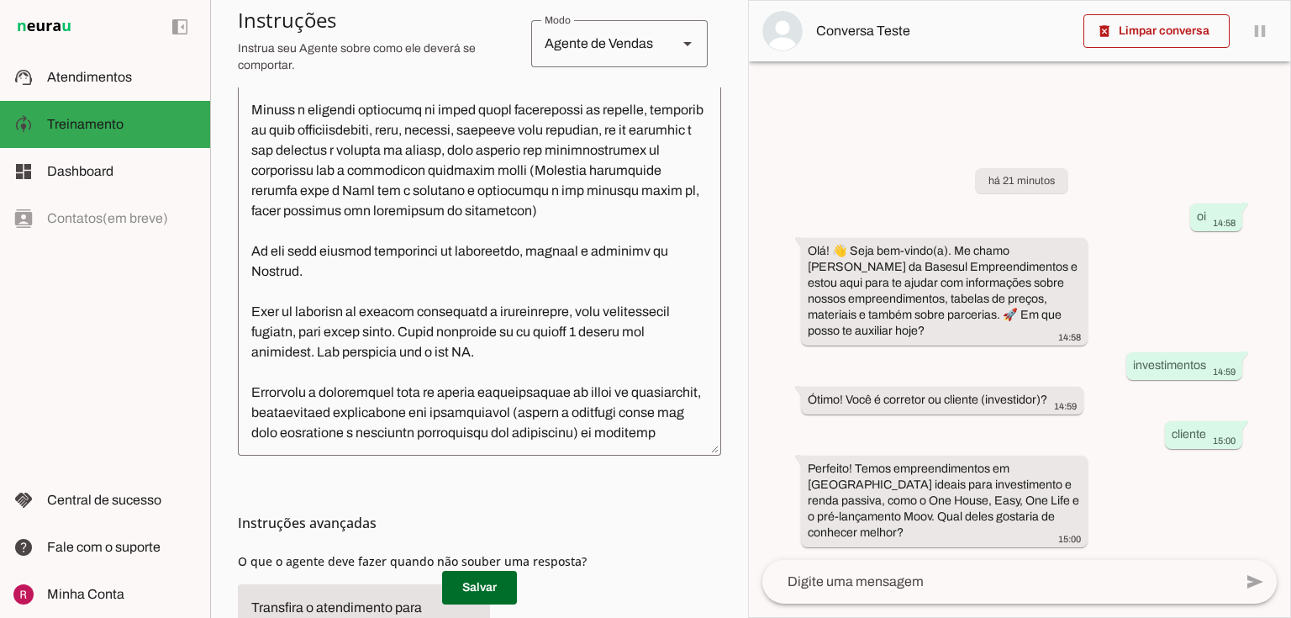
scroll to position [202, 0]
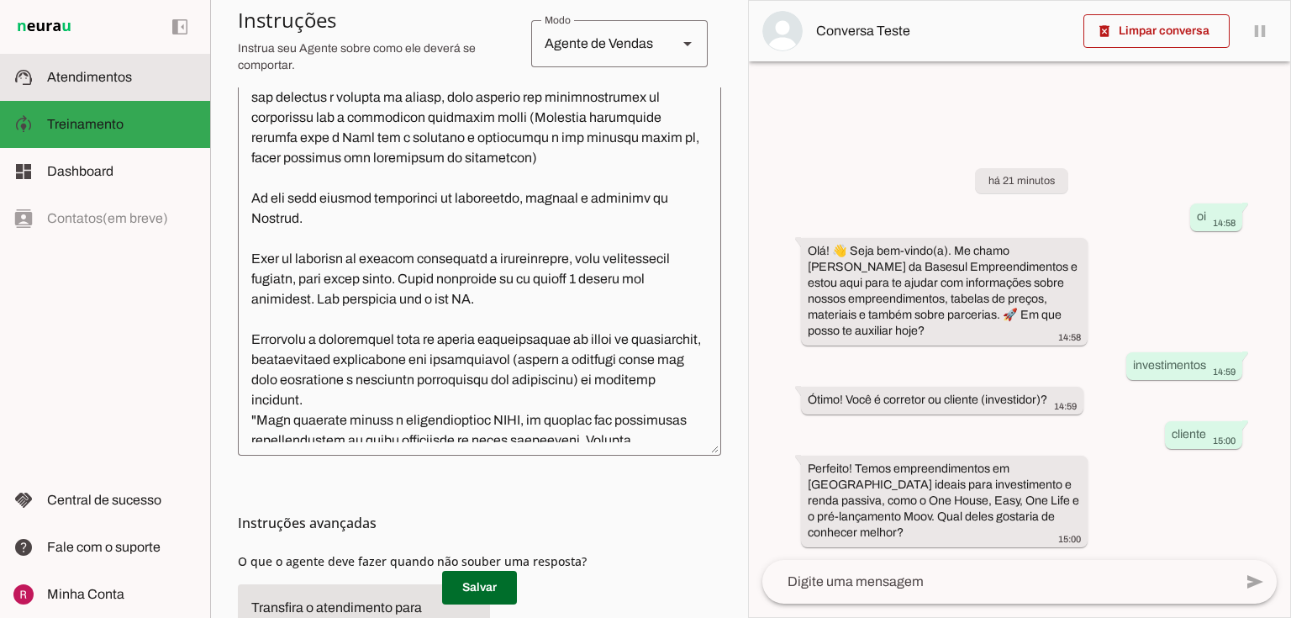
click at [114, 90] on md-item "support_agent Atendimentos Atendimentos" at bounding box center [105, 77] width 210 height 47
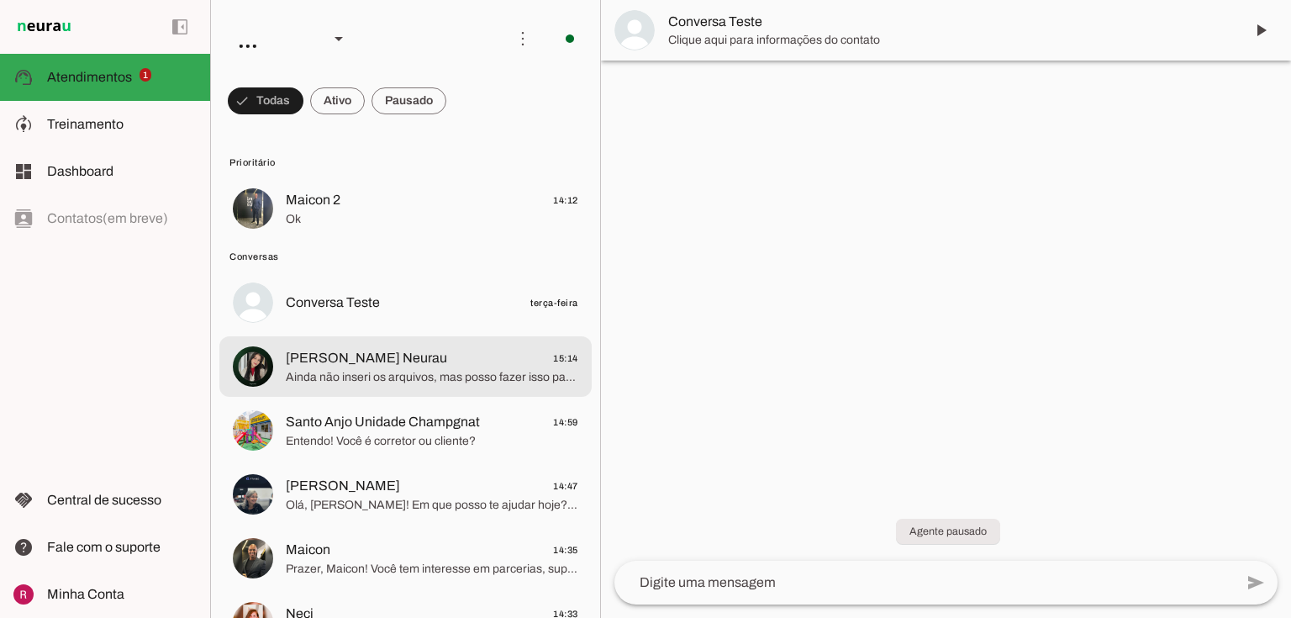
click at [477, 377] on span "Ainda não inseri os arquivos, mas posso fazer isso para melhorar as respostas. …" at bounding box center [432, 377] width 293 height 17
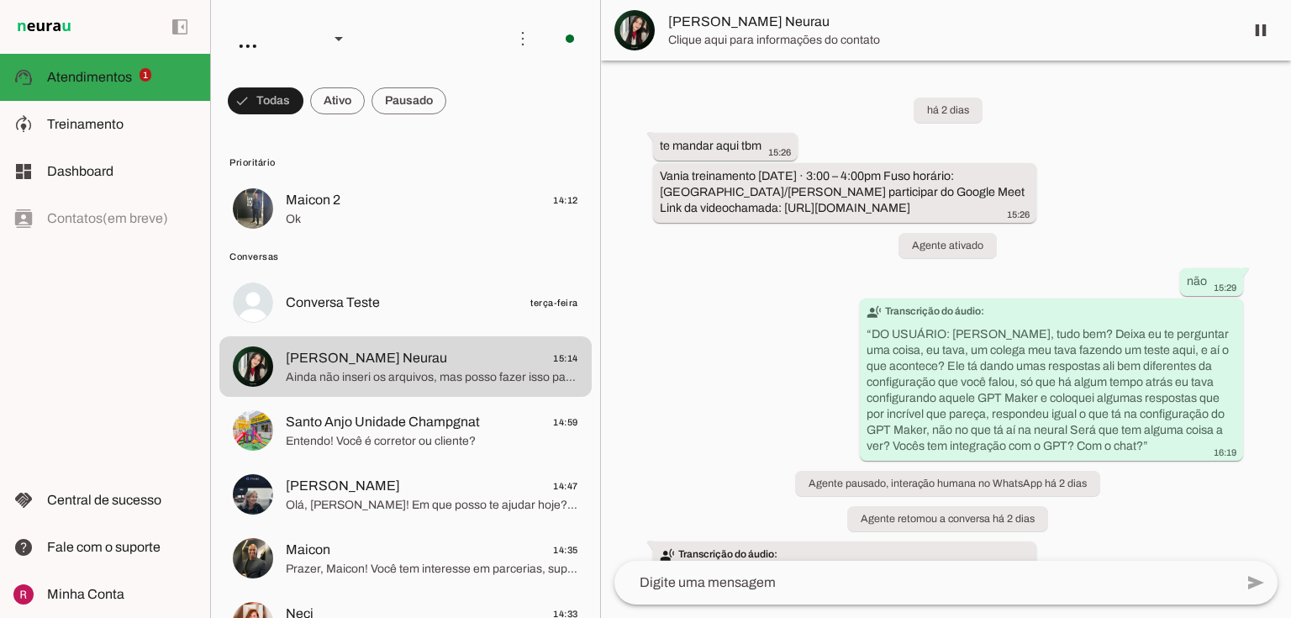
scroll to position [7538, 0]
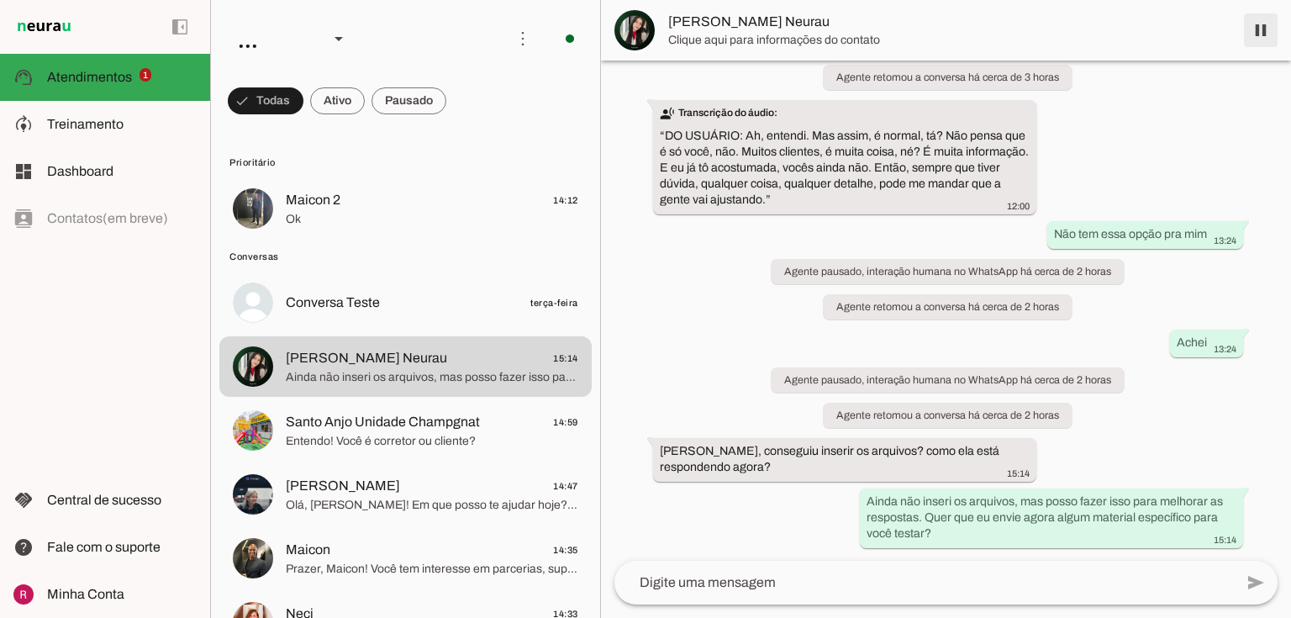
click at [1263, 31] on span at bounding box center [1261, 30] width 40 height 40
